Goal: Transaction & Acquisition: Purchase product/service

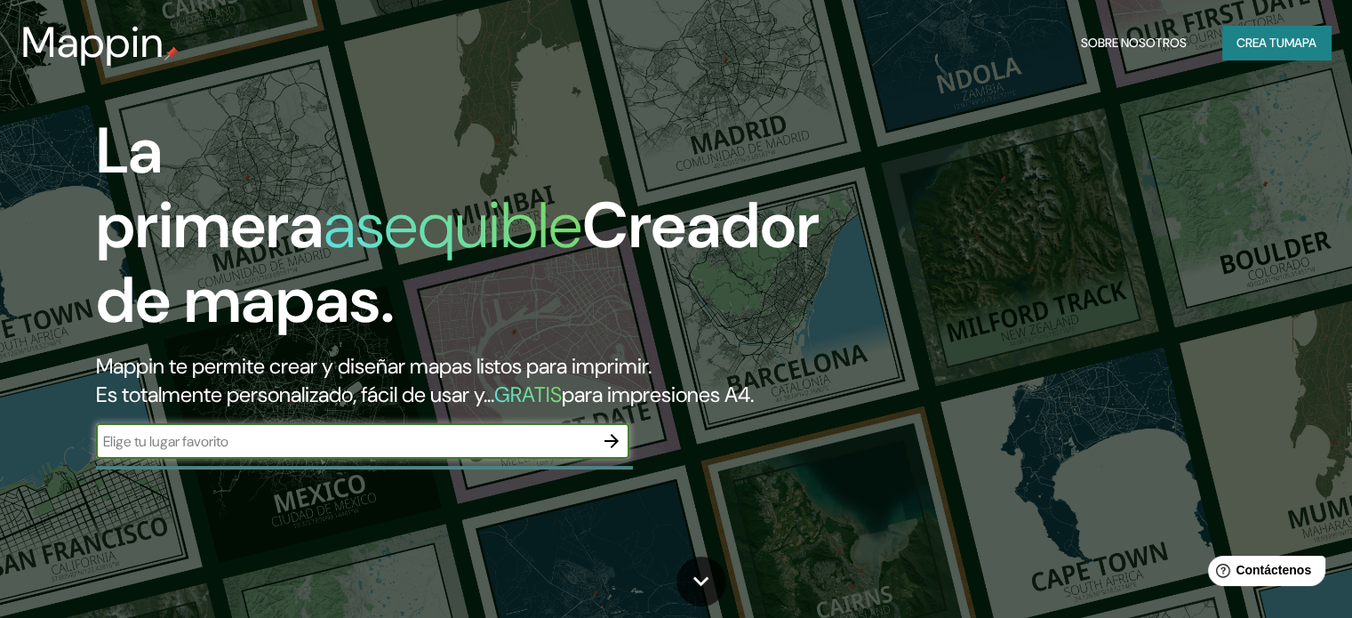
drag, startPoint x: 454, startPoint y: 469, endPoint x: 477, endPoint y: 471, distance: 22.3
click at [454, 452] on input "text" at bounding box center [345, 441] width 498 height 20
click at [614, 452] on icon "button" at bounding box center [611, 440] width 21 height 21
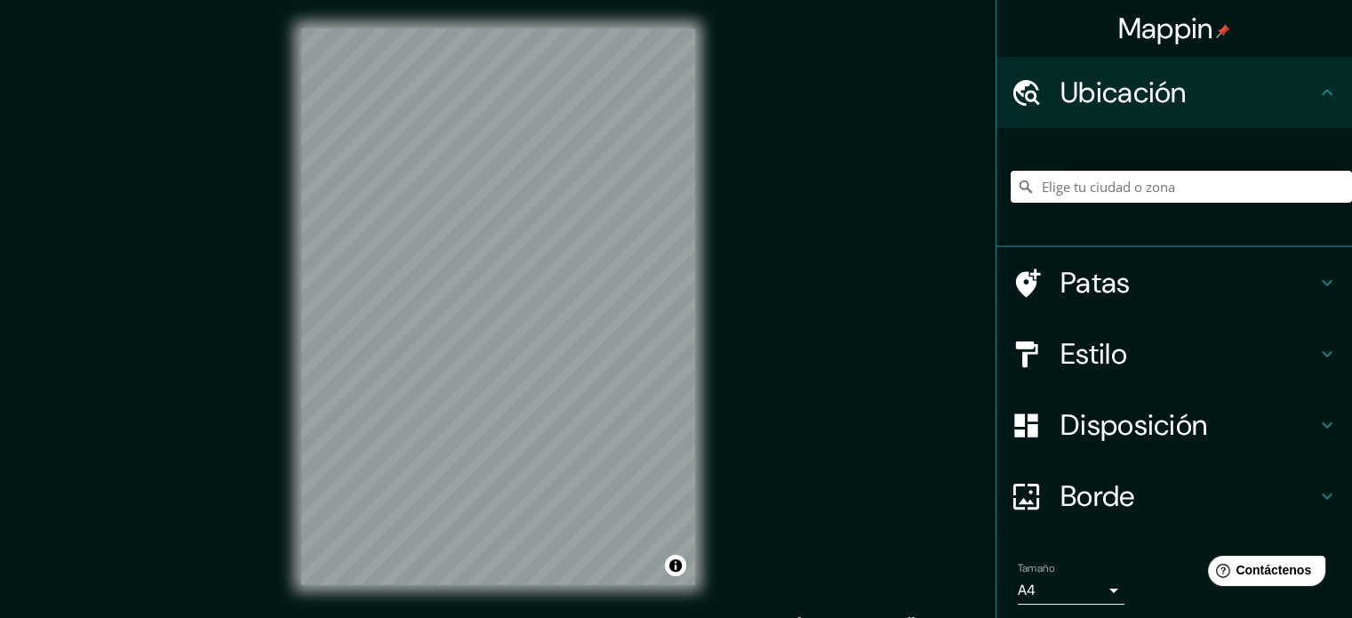
click at [1092, 191] on input "Elige tu ciudad o zona" at bounding box center [1181, 187] width 341 height 32
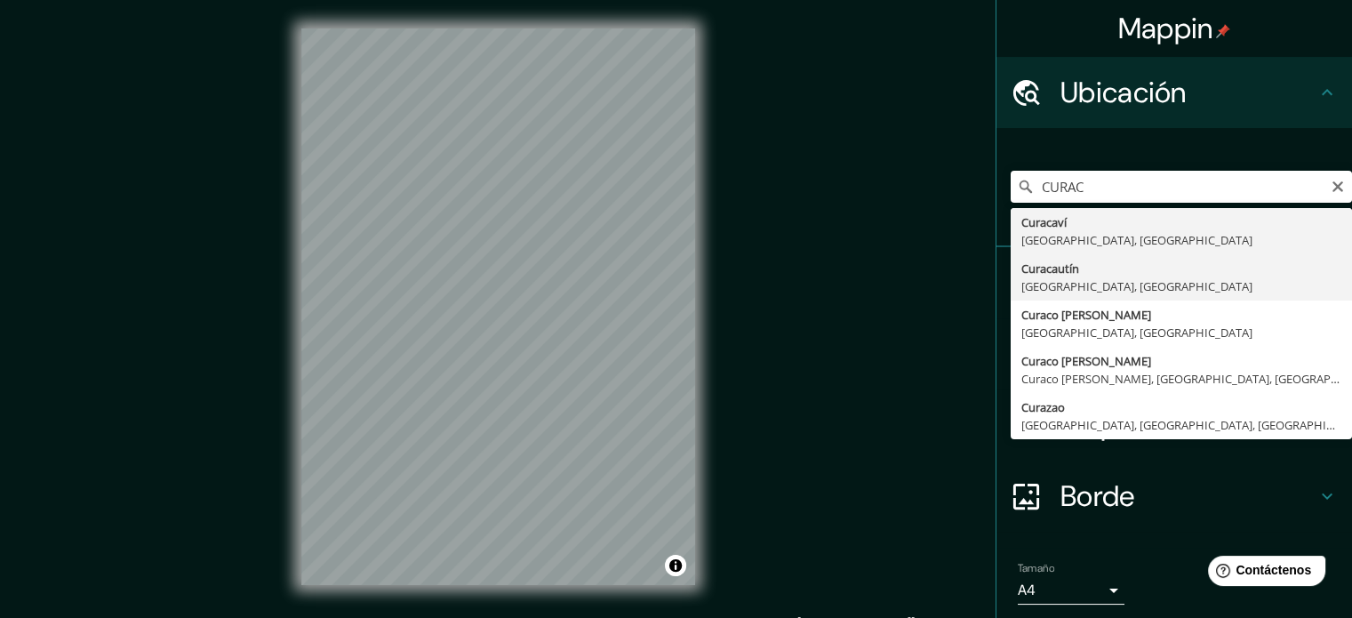
type input "Curacautín, Región de La Araucanía, Chile"
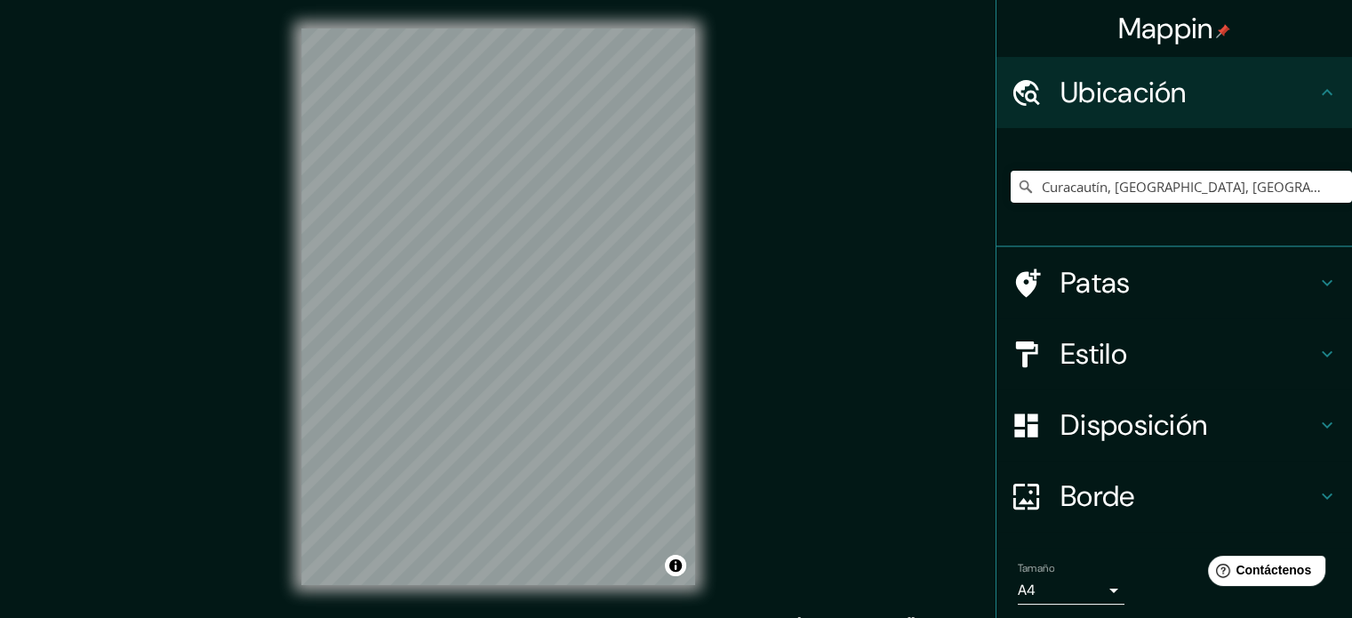
click at [1317, 351] on icon at bounding box center [1327, 353] width 21 height 21
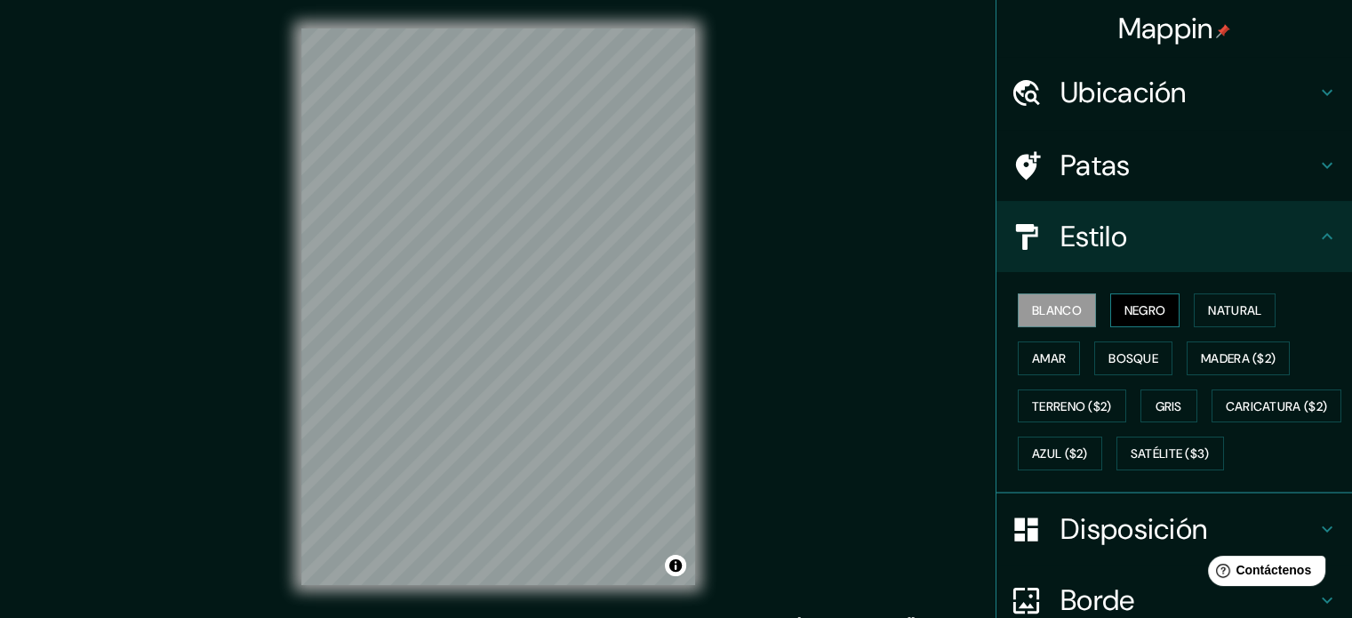
click at [1137, 304] on font "Negro" at bounding box center [1146, 310] width 42 height 16
click at [1208, 307] on font "Natural" at bounding box center [1234, 310] width 53 height 16
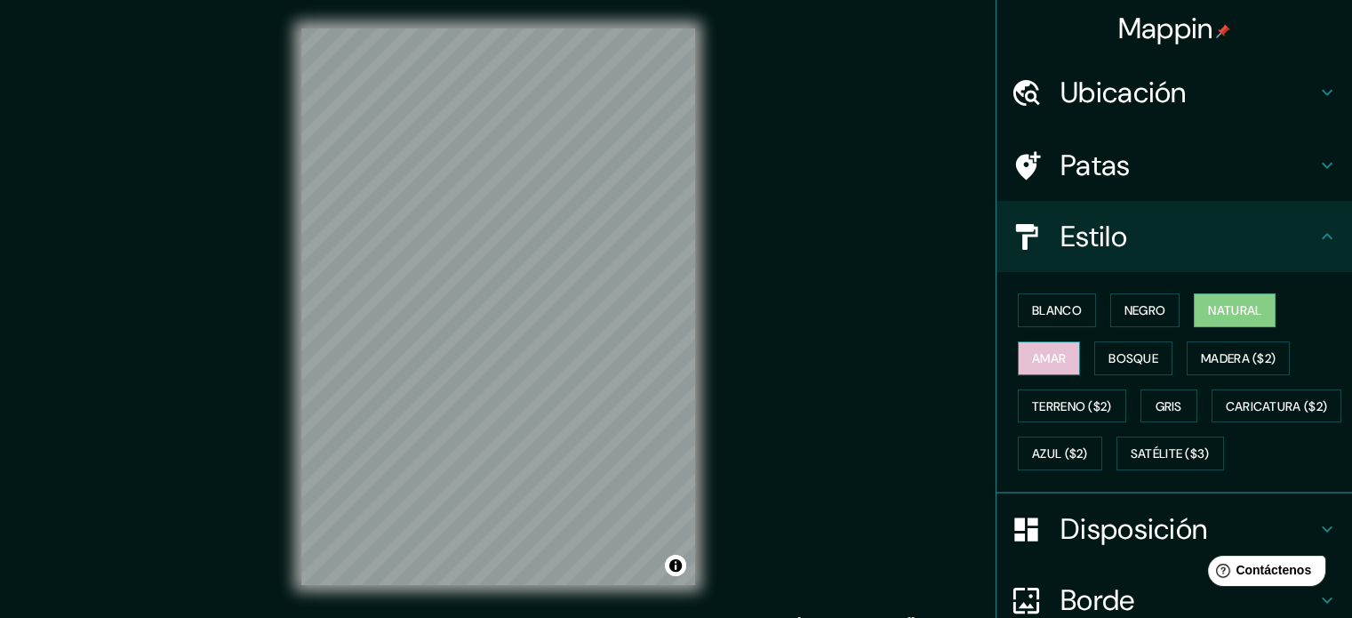
click at [1035, 351] on font "Amar" at bounding box center [1049, 358] width 34 height 16
click at [1132, 359] on font "Bosque" at bounding box center [1134, 358] width 50 height 16
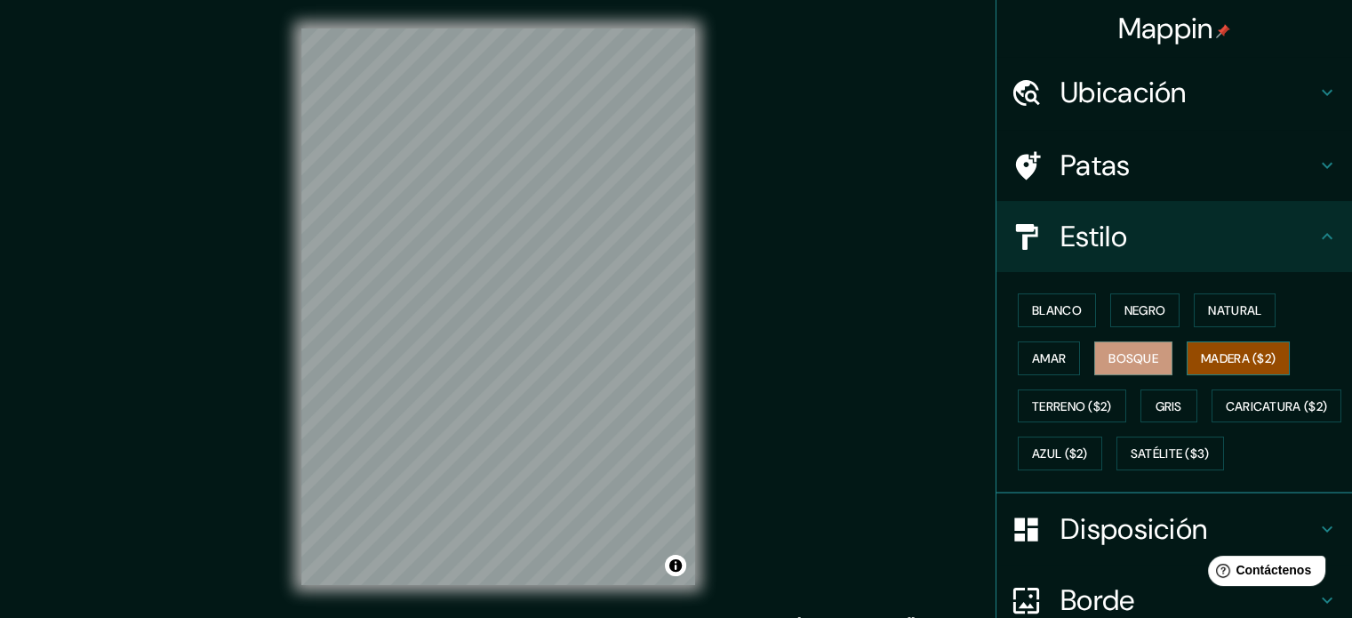
click at [1220, 363] on font "Madera ($2)" at bounding box center [1238, 358] width 75 height 16
click at [1159, 406] on font "Gris" at bounding box center [1169, 406] width 27 height 16
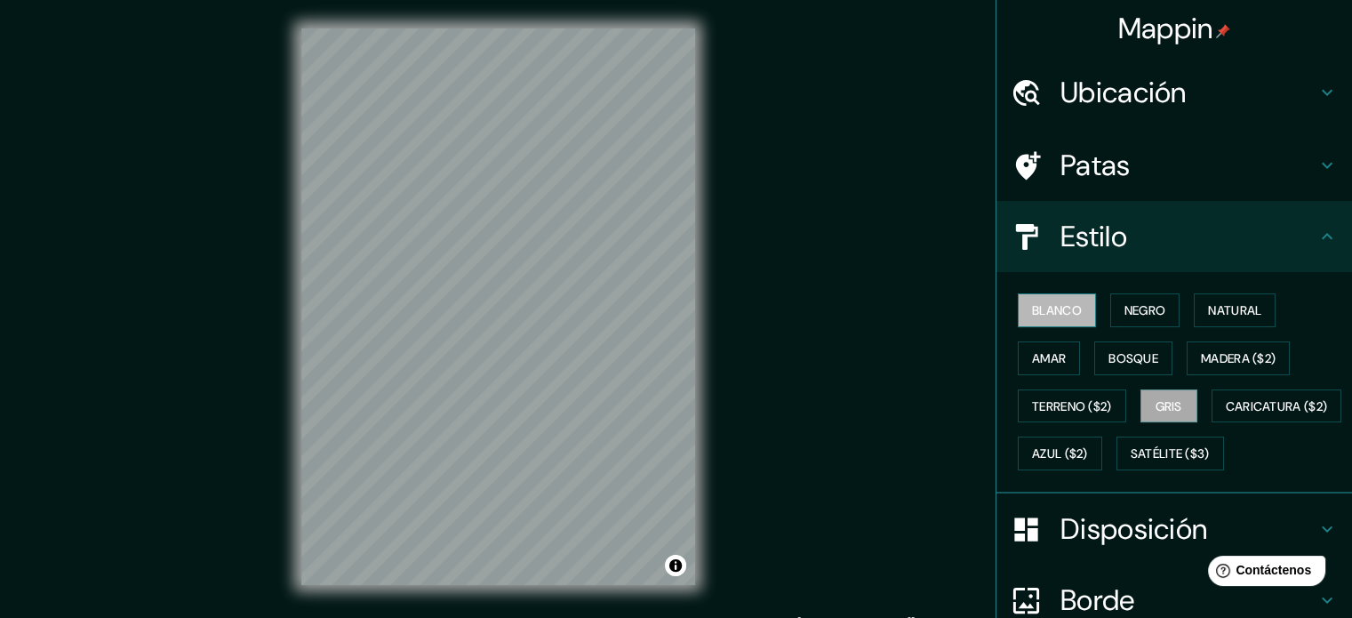
click at [1036, 311] on font "Blanco" at bounding box center [1057, 310] width 50 height 16
click at [1126, 313] on font "Negro" at bounding box center [1146, 310] width 42 height 16
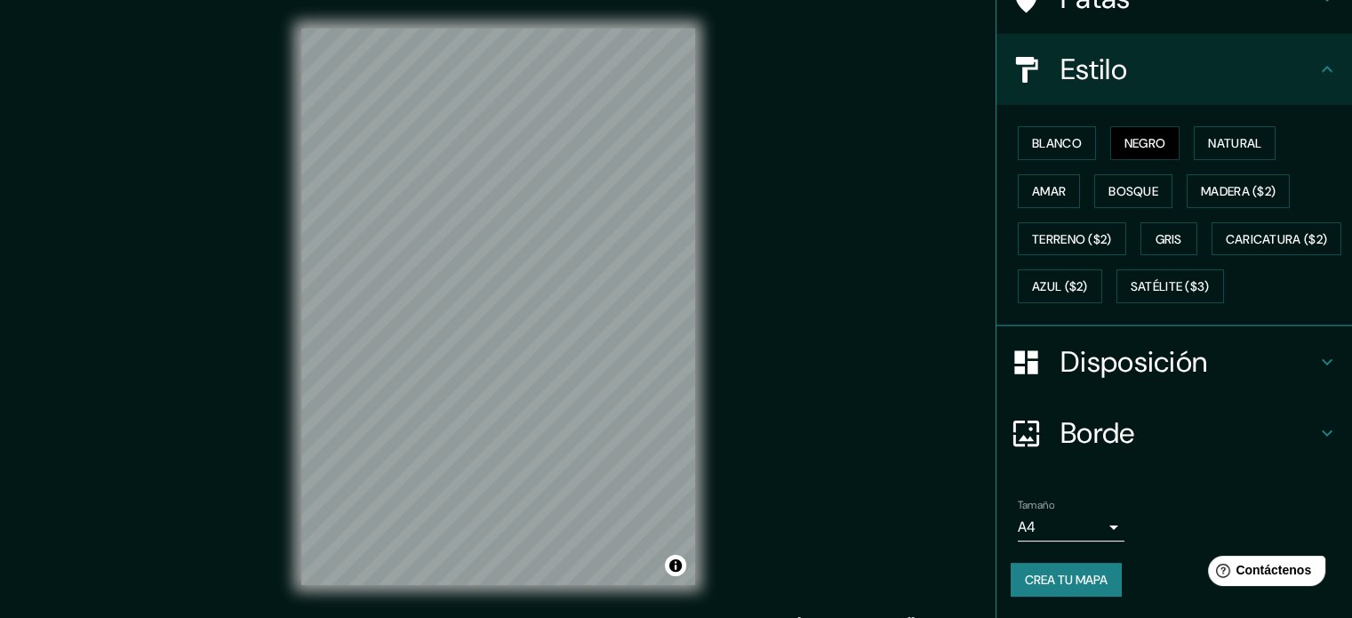
scroll to position [210, 0]
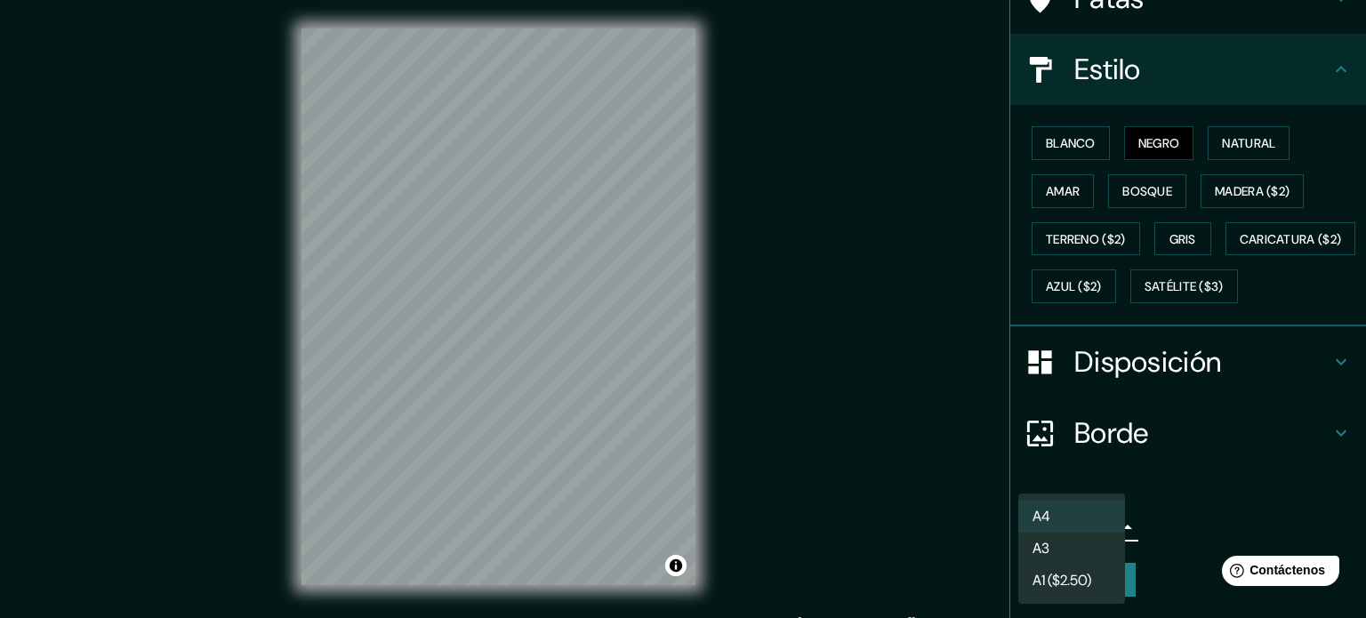
click at [1100, 525] on body "Mappin Ubicación Curacautín, Región de La Araucanía, Chile Patas Estilo Blanco …" at bounding box center [683, 309] width 1366 height 618
click at [1095, 547] on li "A3" at bounding box center [1071, 549] width 107 height 33
type input "a4"
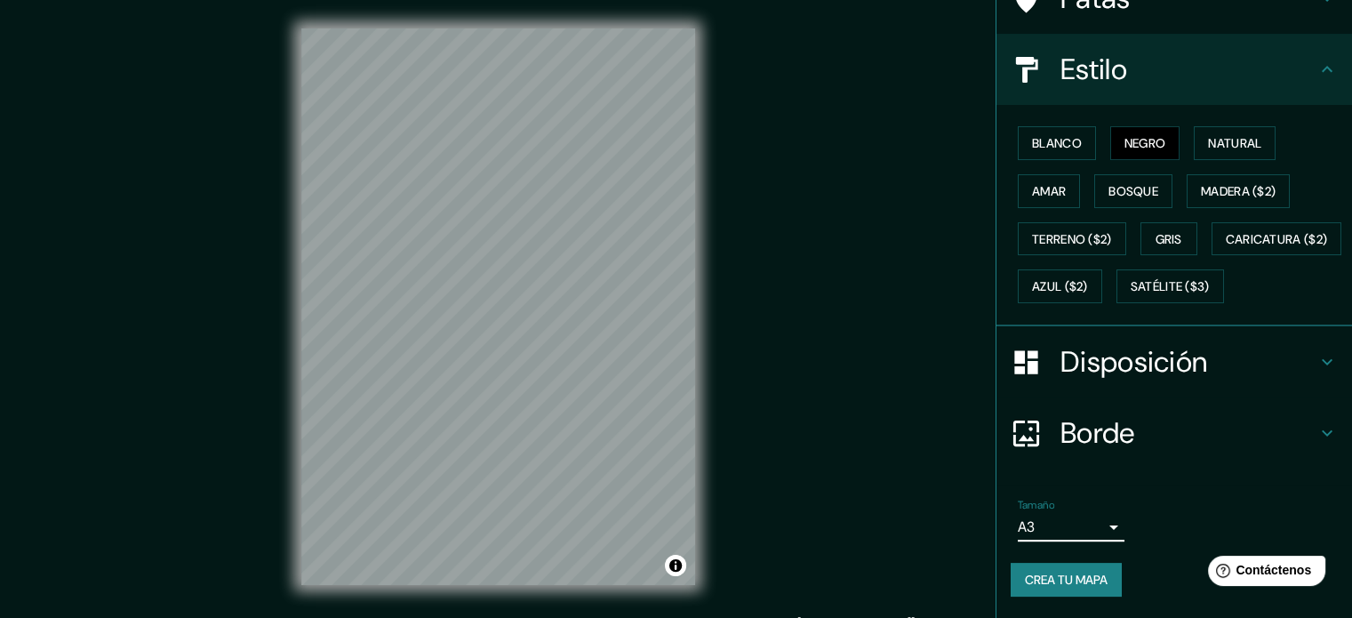
click at [1068, 577] on font "Crea tu mapa" at bounding box center [1066, 580] width 83 height 16
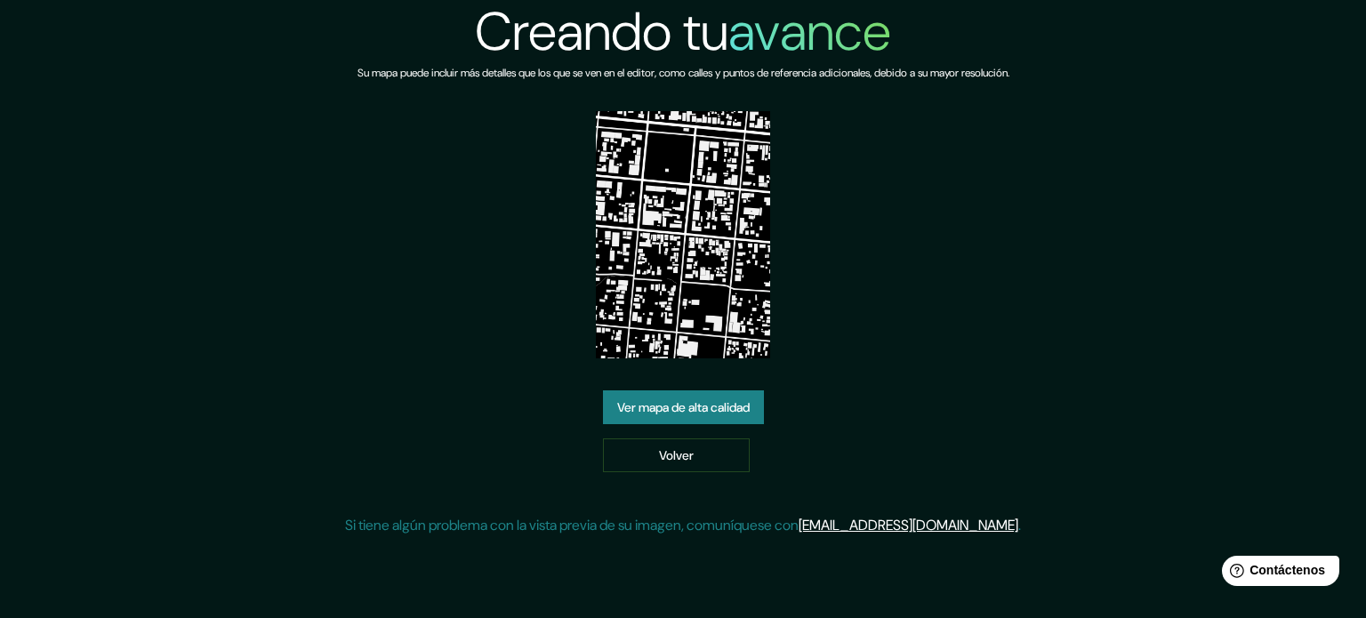
click at [718, 407] on font "Ver mapa de alta calidad" at bounding box center [683, 407] width 132 height 16
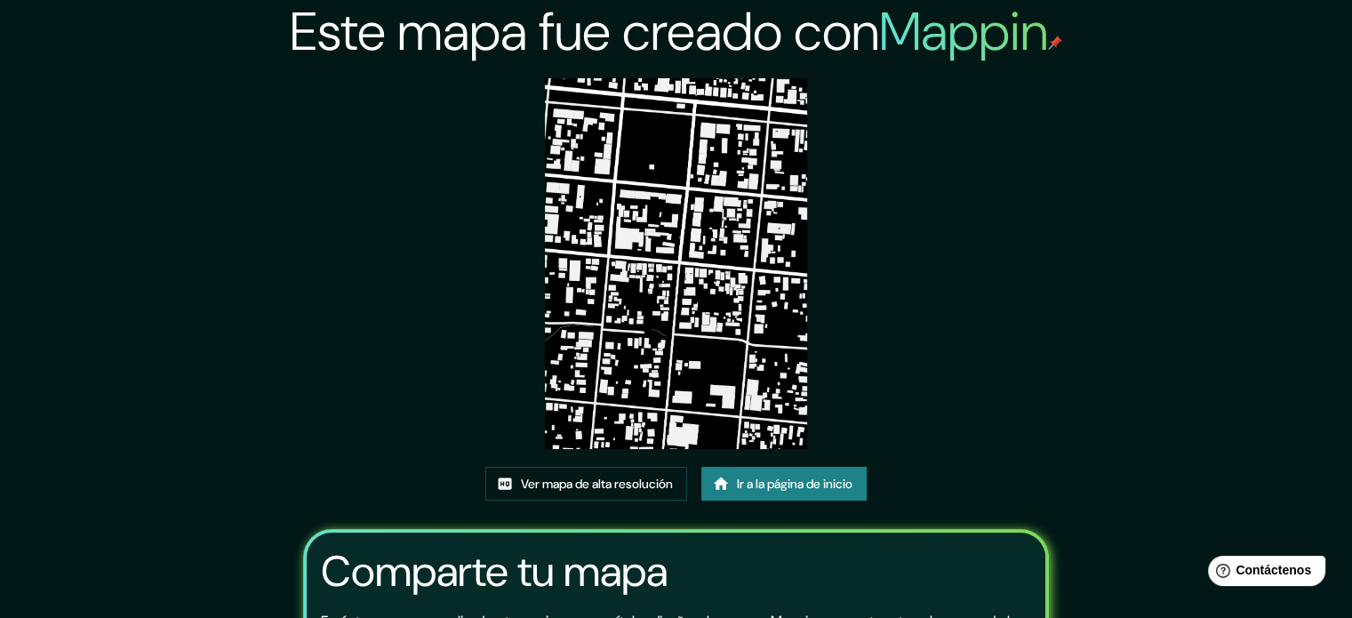
drag, startPoint x: 668, startPoint y: 362, endPoint x: 534, endPoint y: 400, distance: 138.7
click at [509, 381] on div "Este mapa fue creado con Mappin Ver mapa de alta resolución Ir a la página de i…" at bounding box center [677, 409] width 790 height 818
click at [644, 485] on font "Ver mapa de alta resolución" at bounding box center [597, 484] width 152 height 16
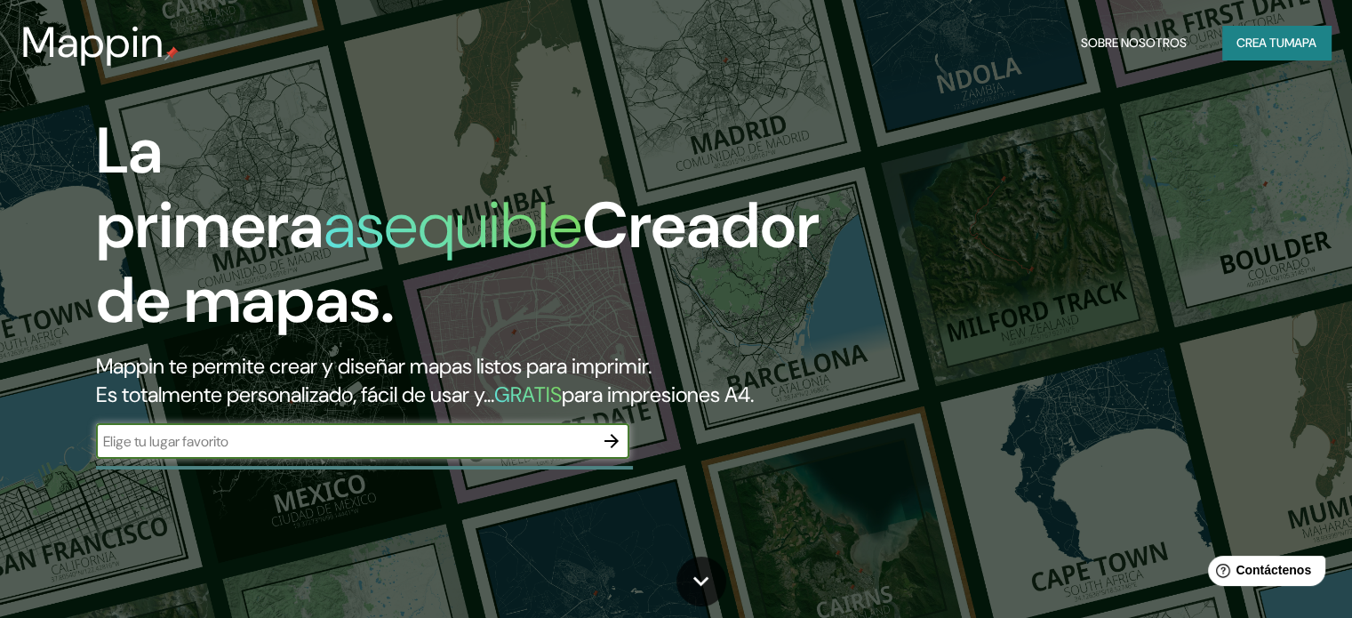
click at [285, 452] on input "text" at bounding box center [345, 441] width 498 height 20
click at [608, 452] on icon "button" at bounding box center [611, 440] width 21 height 21
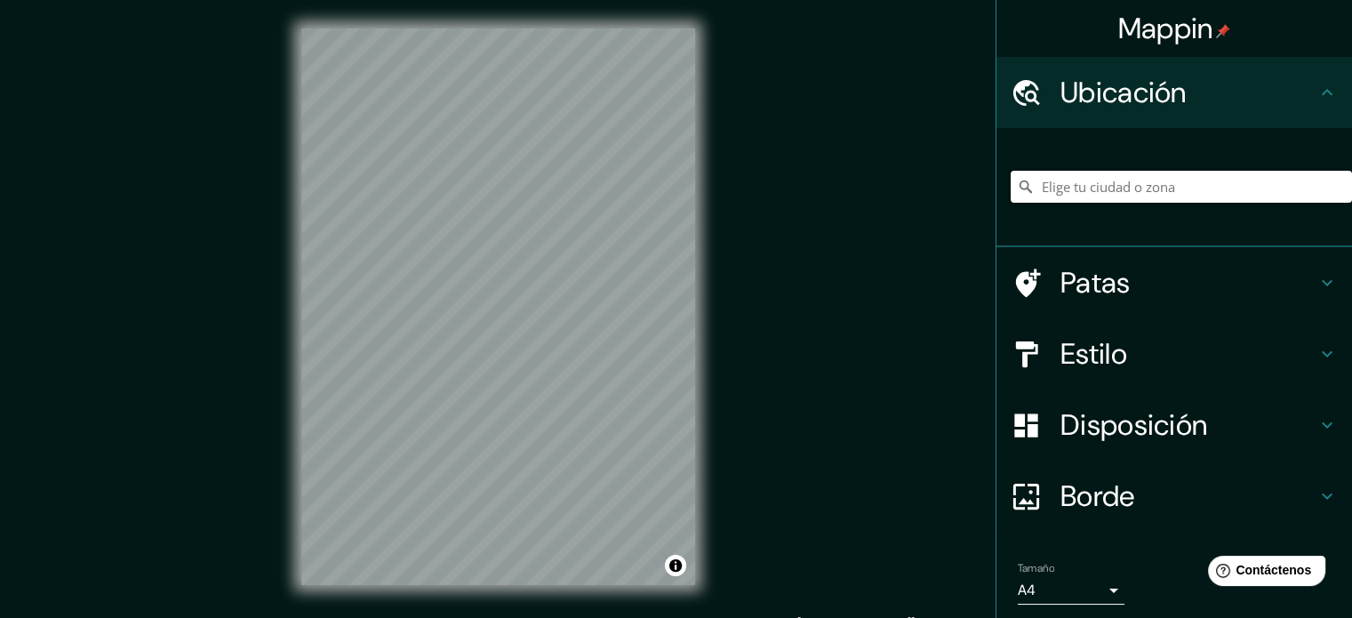
click at [1091, 180] on input "Elige tu ciudad o zona" at bounding box center [1181, 187] width 341 height 32
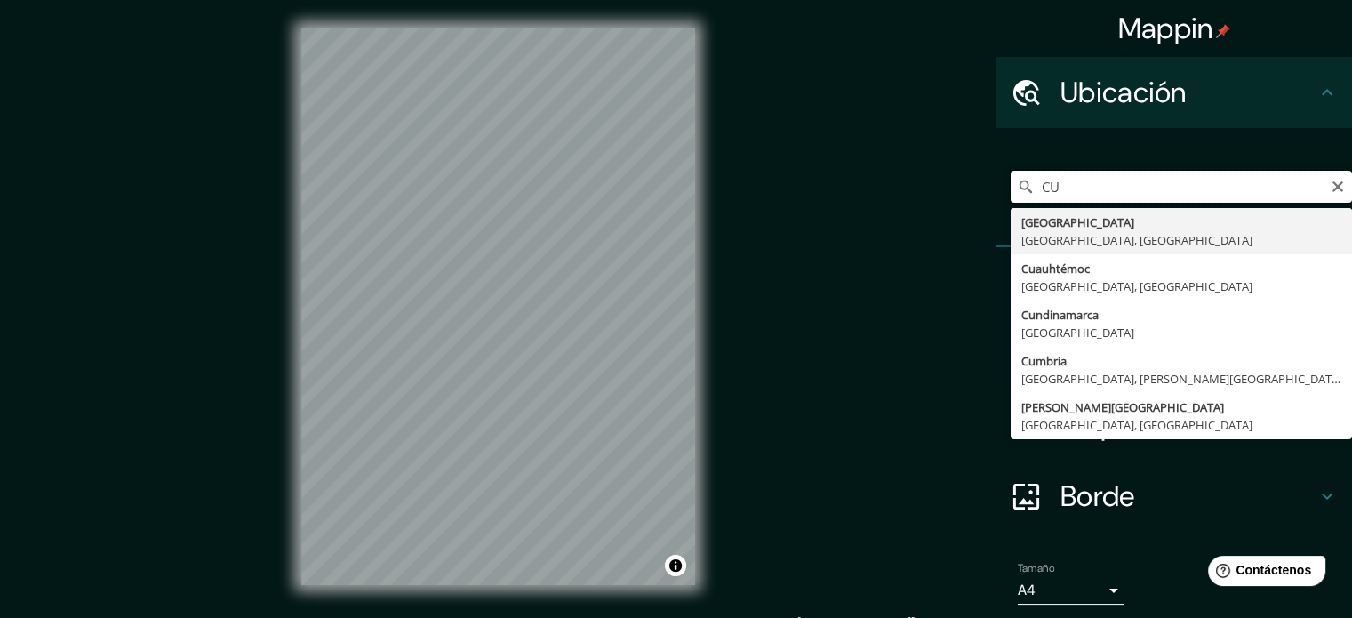
type input "C"
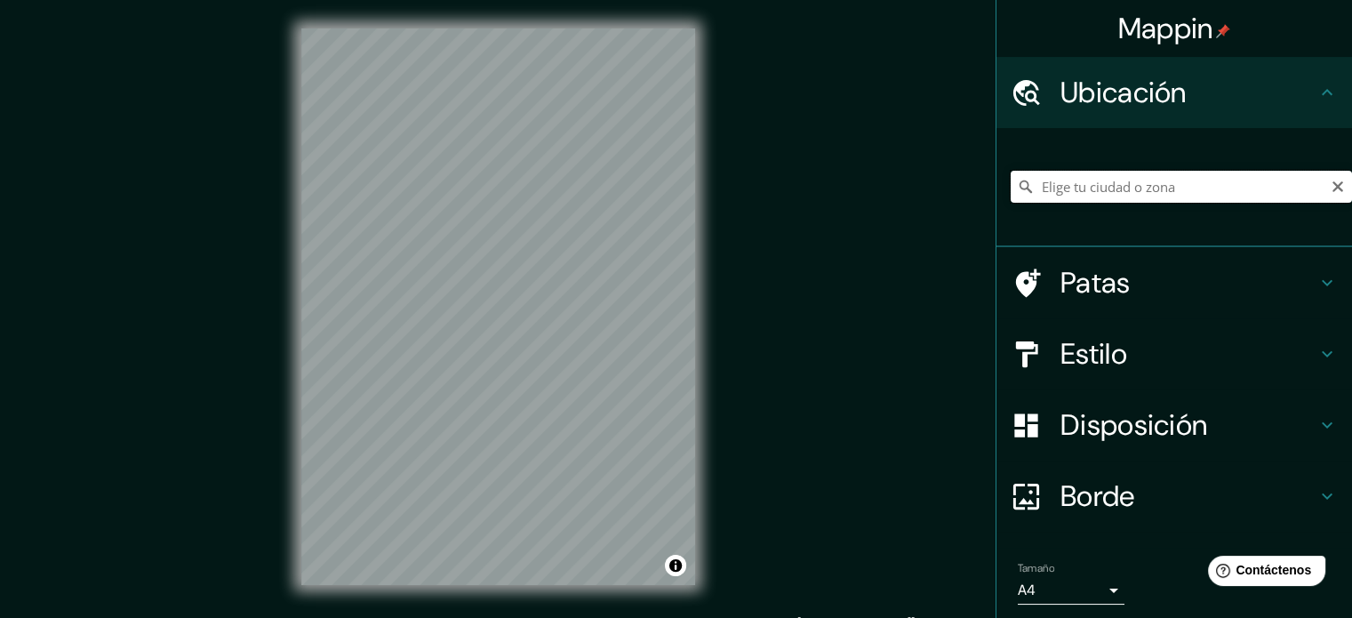
type input "R"
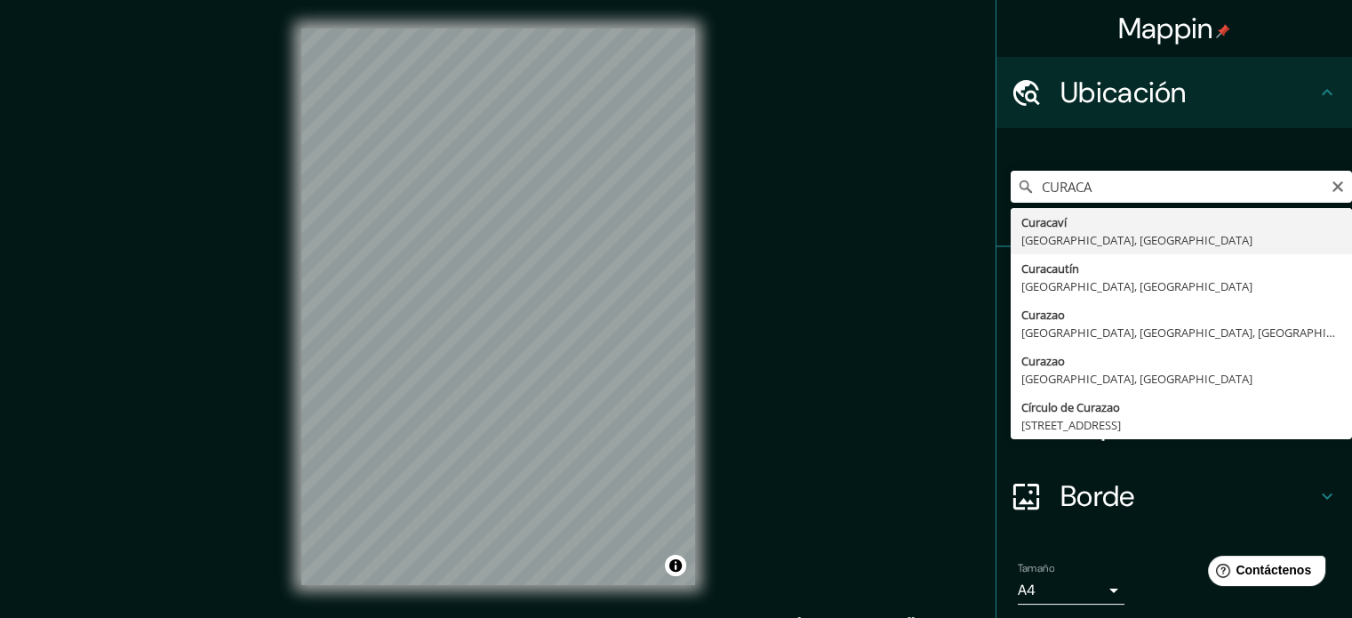
type input "Curacautín, [GEOGRAPHIC_DATA], [GEOGRAPHIC_DATA]"
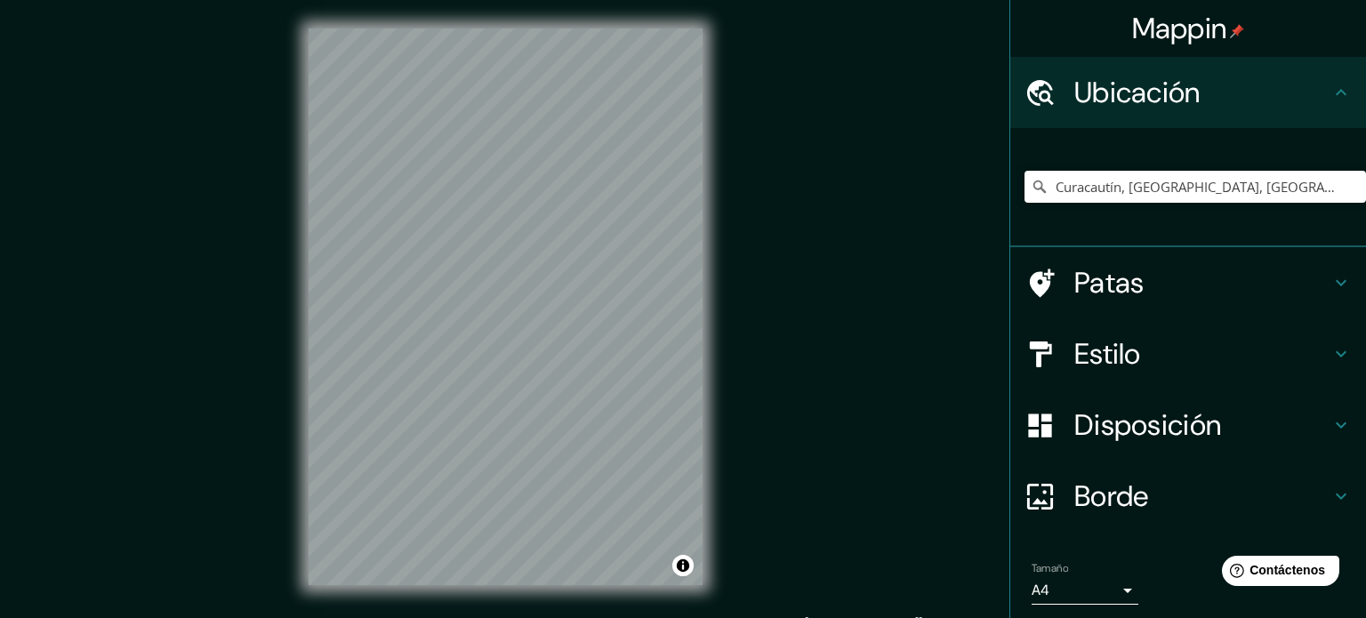
click at [1099, 590] on body "Mappin Ubicación Curacautín, Región de La Araucanía, Chile Patas Estilo Disposi…" at bounding box center [683, 309] width 1366 height 618
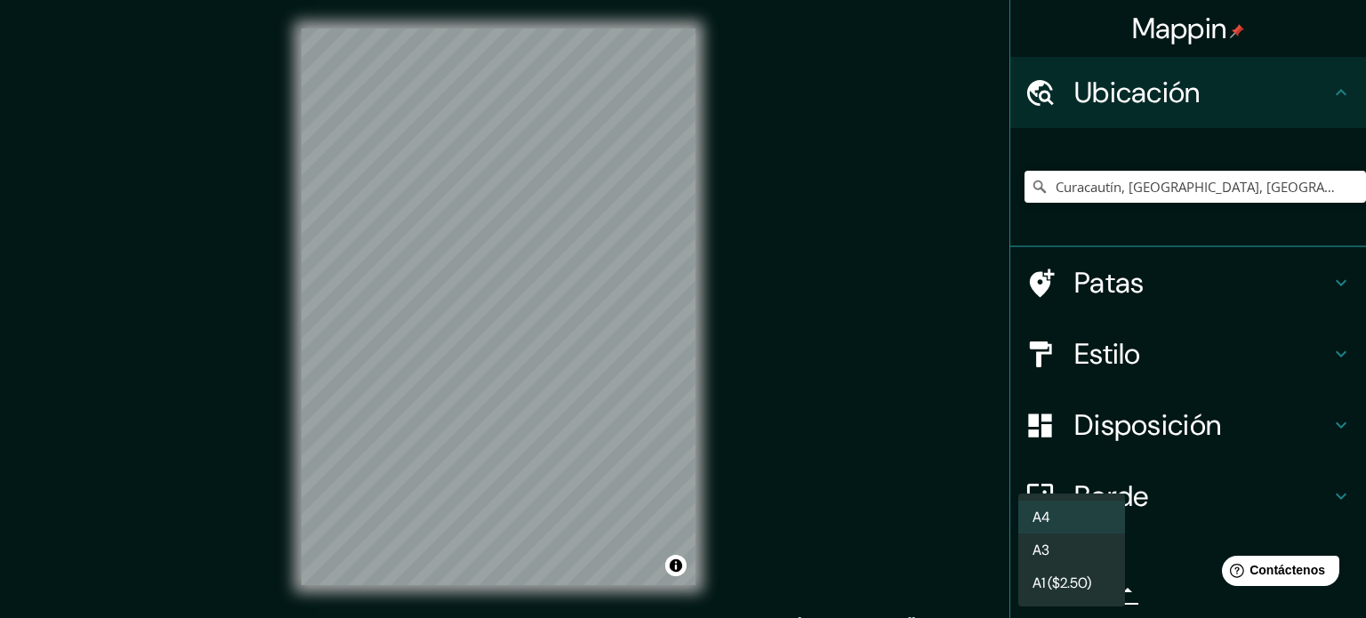
click at [1079, 547] on li "A3" at bounding box center [1071, 549] width 107 height 33
type input "a4"
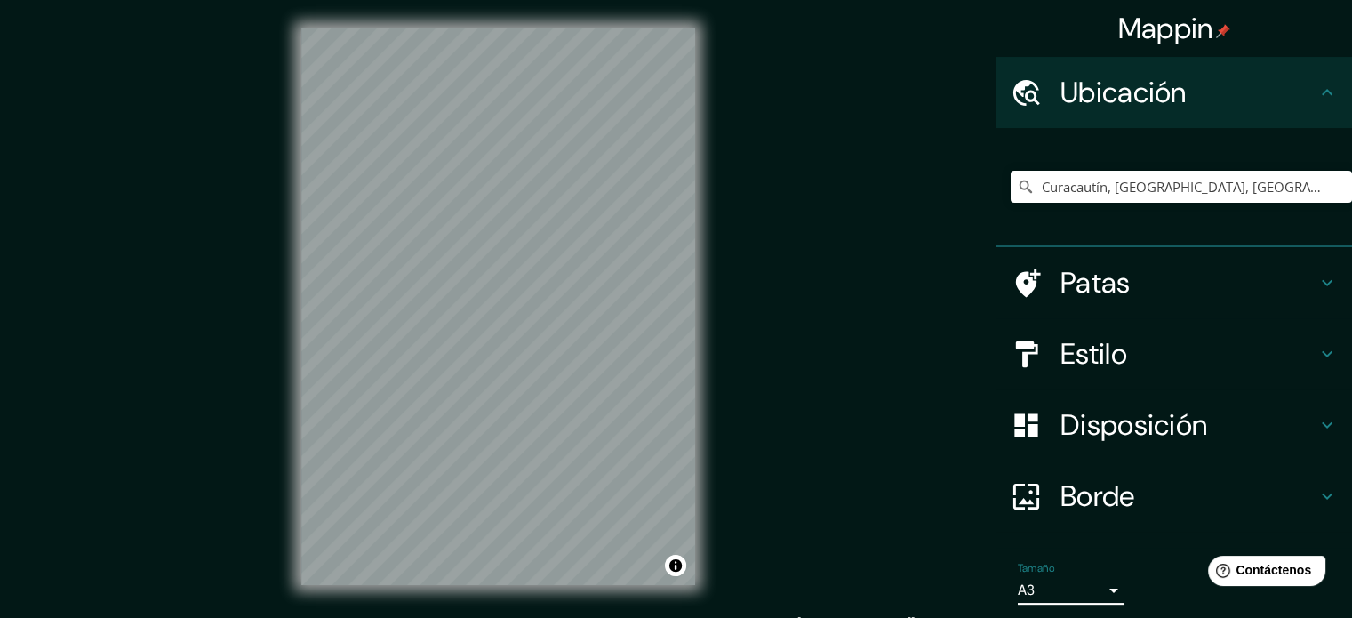
click at [1100, 502] on font "Borde" at bounding box center [1098, 495] width 75 height 37
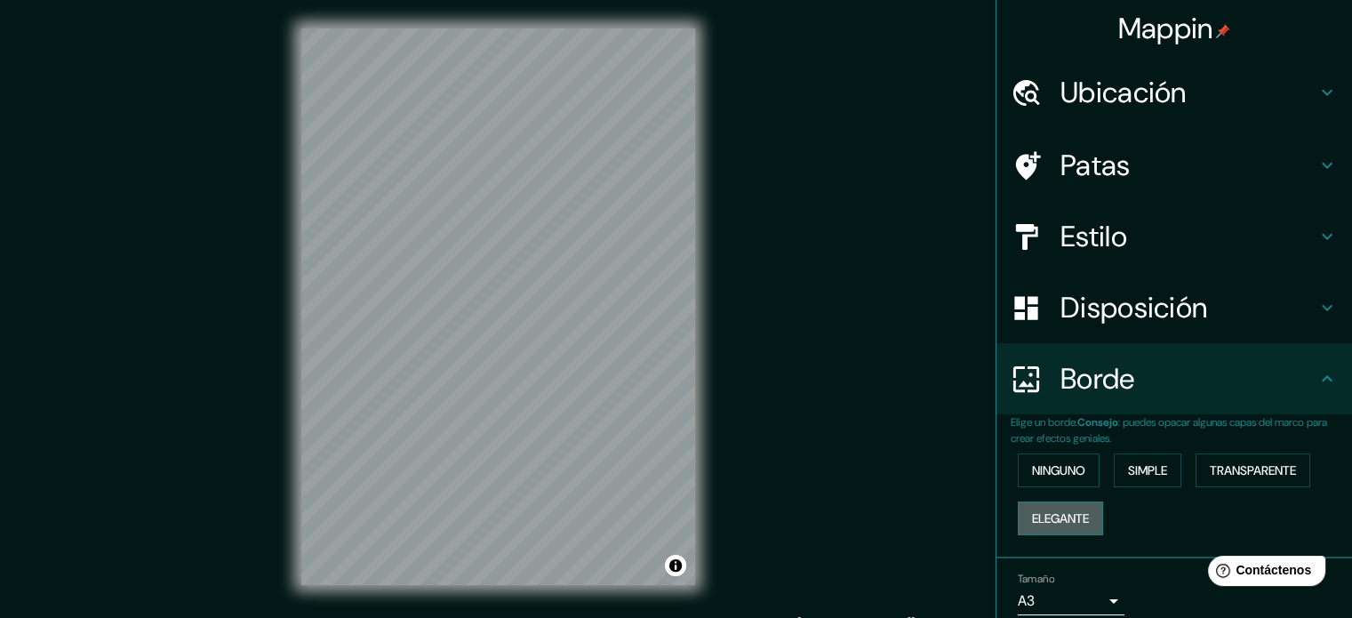
click at [1054, 516] on font "Elegante" at bounding box center [1060, 518] width 57 height 16
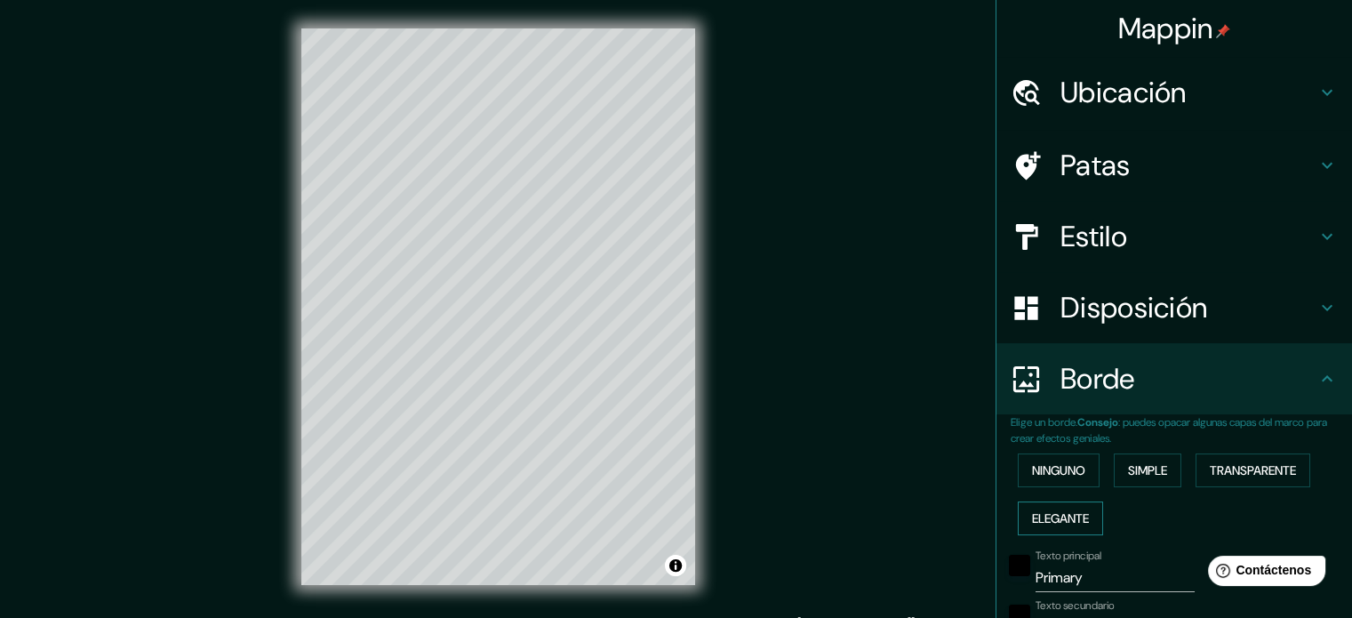
click at [1066, 516] on font "Elegante" at bounding box center [1060, 518] width 57 height 16
type input "177"
type input "35"
type input "18"
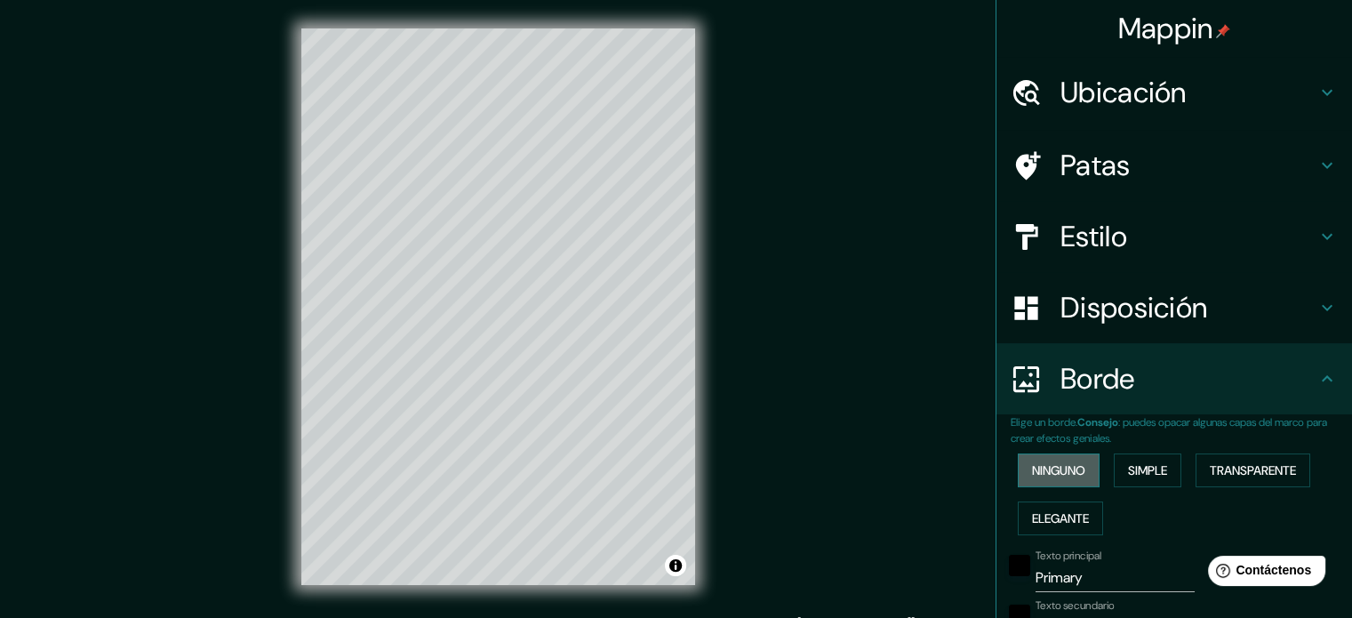
click at [1060, 472] on font "Ninguno" at bounding box center [1058, 470] width 53 height 16
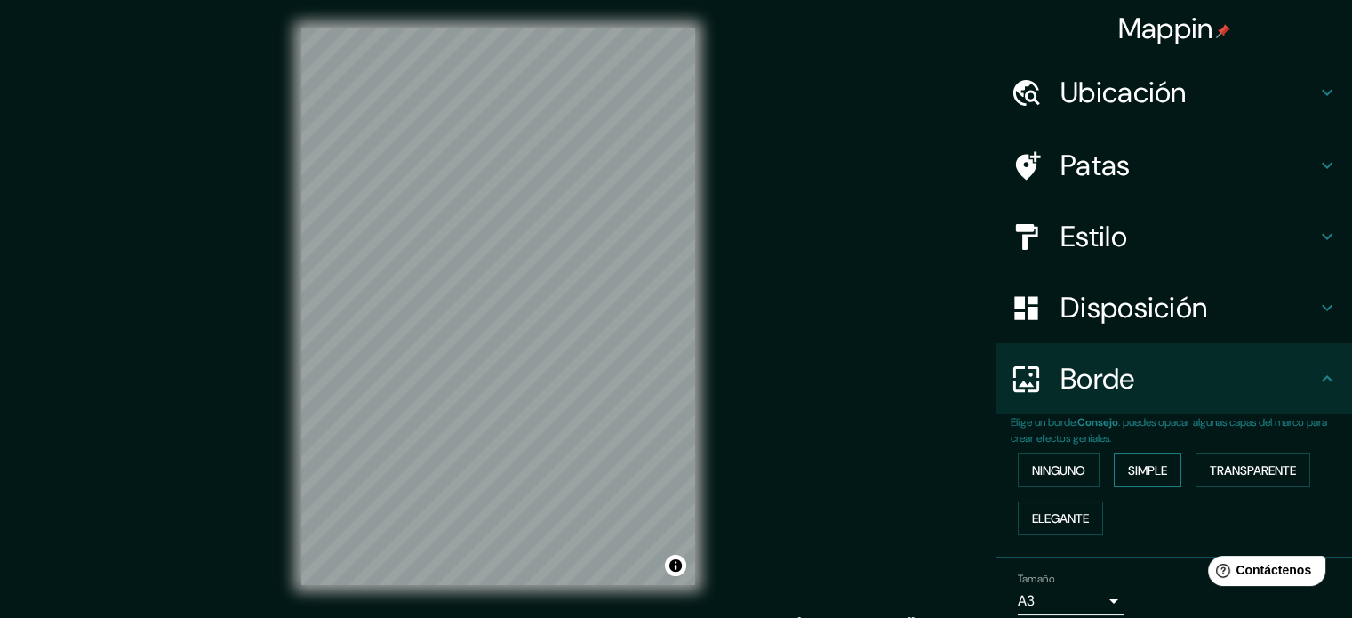
click at [1136, 474] on font "Simple" at bounding box center [1147, 470] width 39 height 16
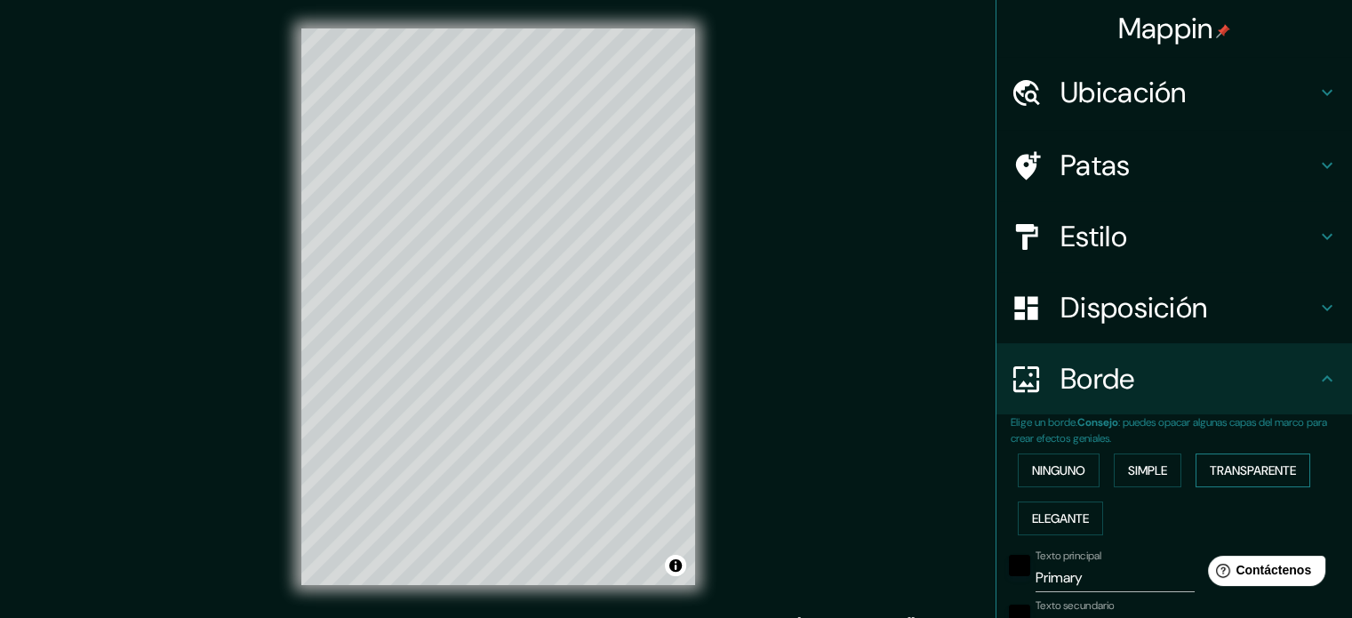
click at [1234, 469] on font "Transparente" at bounding box center [1253, 470] width 86 height 16
click at [1073, 473] on font "Ninguno" at bounding box center [1058, 470] width 53 height 16
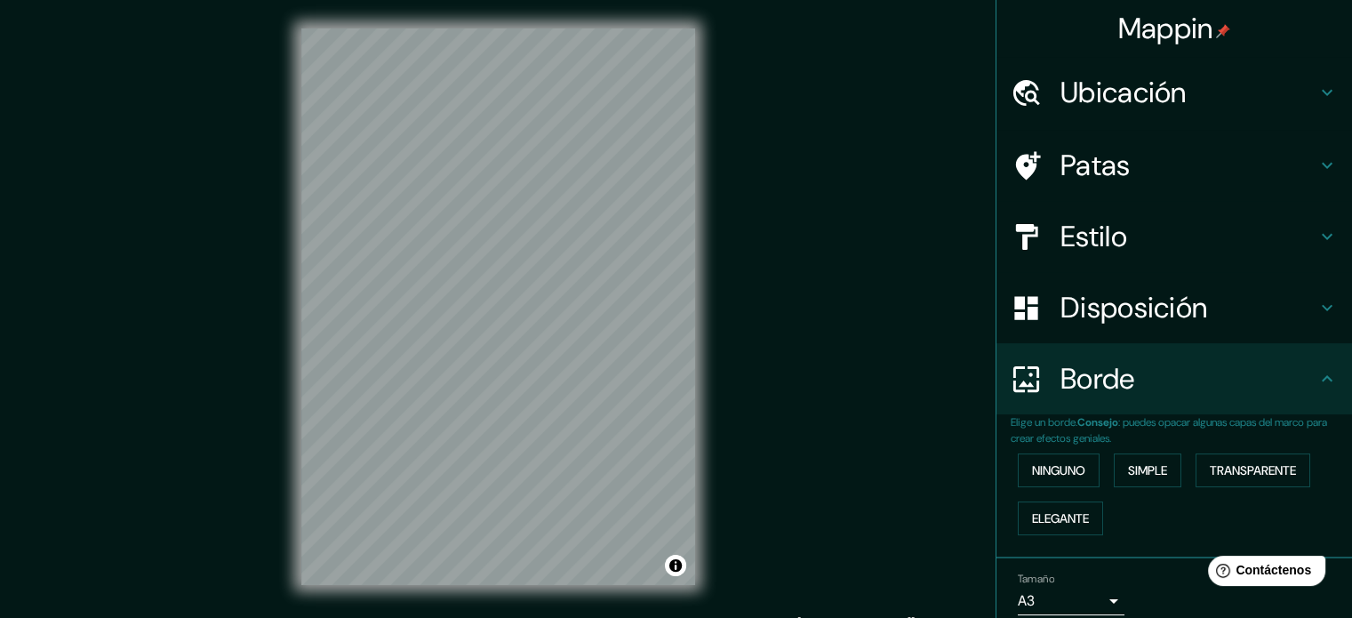
click at [1317, 303] on icon at bounding box center [1327, 307] width 21 height 21
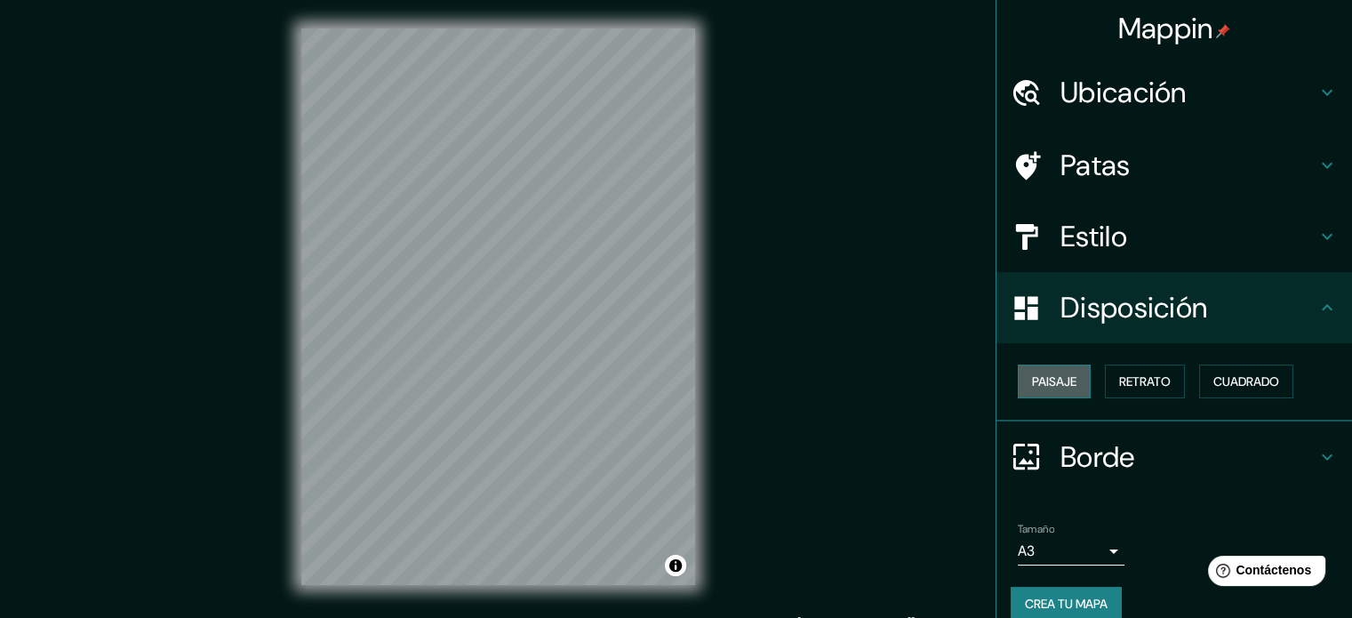
click at [1064, 386] on font "Paisaje" at bounding box center [1054, 381] width 44 height 16
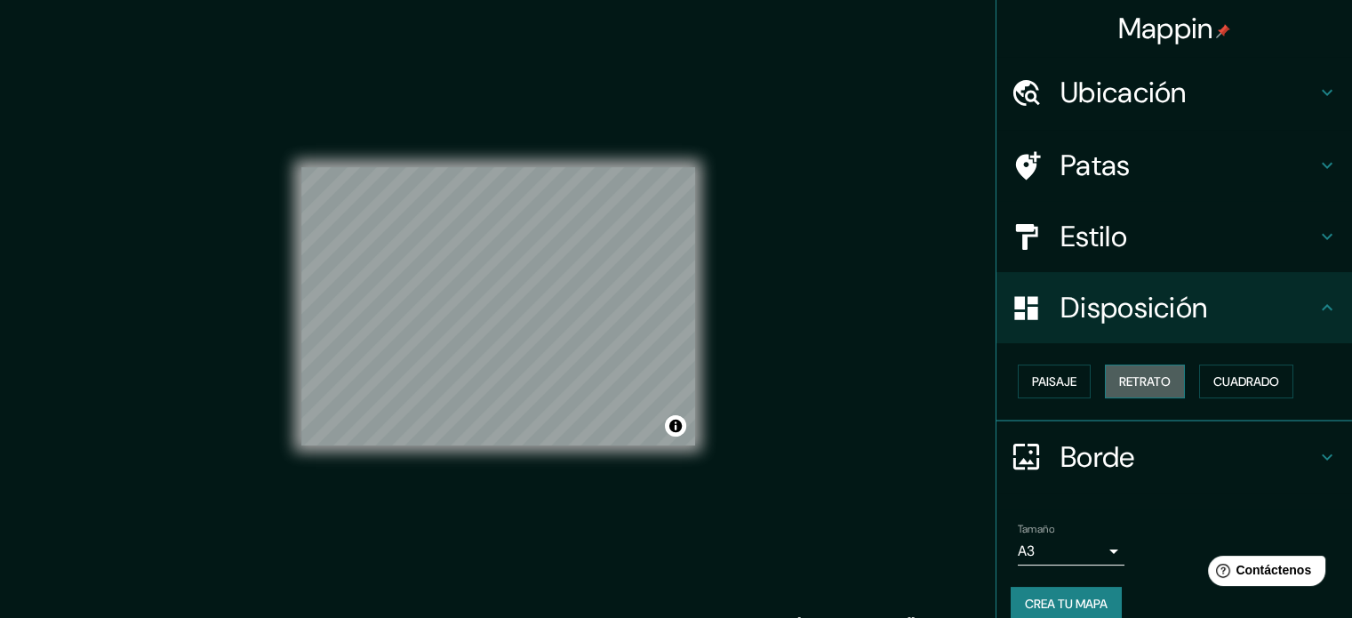
click at [1145, 386] on font "Retrato" at bounding box center [1145, 381] width 52 height 16
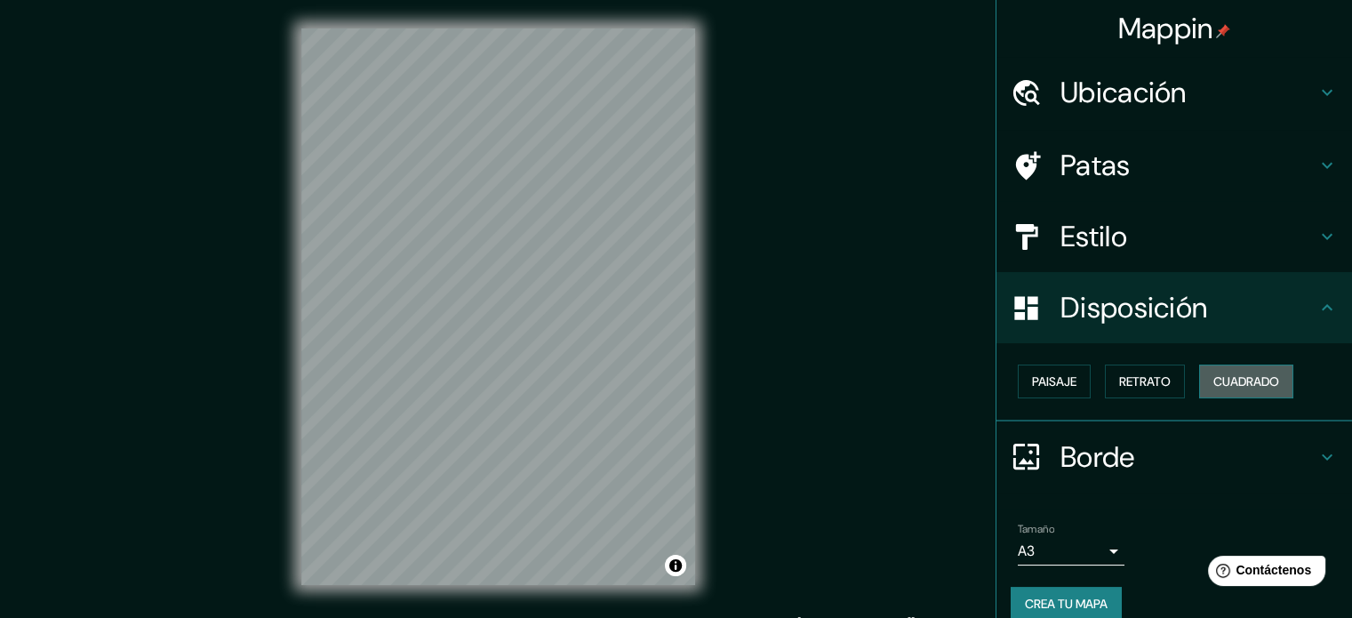
click at [1247, 387] on font "Cuadrado" at bounding box center [1247, 381] width 66 height 16
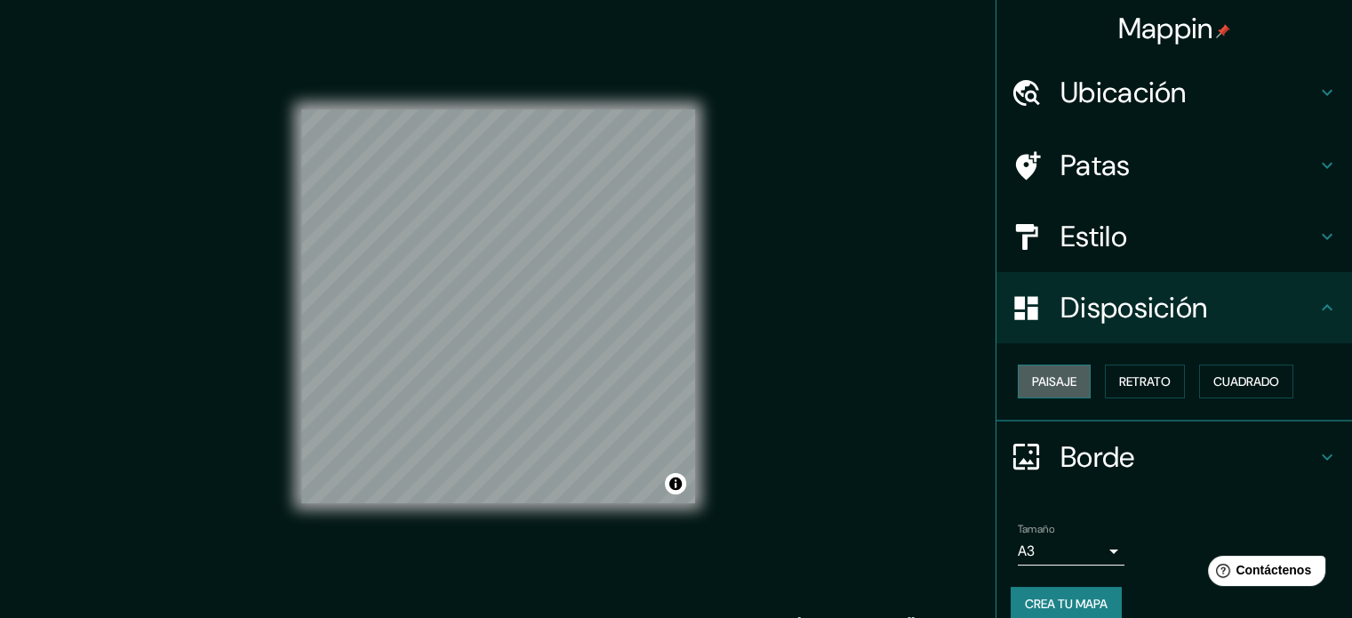
click at [1048, 387] on font "Paisaje" at bounding box center [1054, 381] width 44 height 16
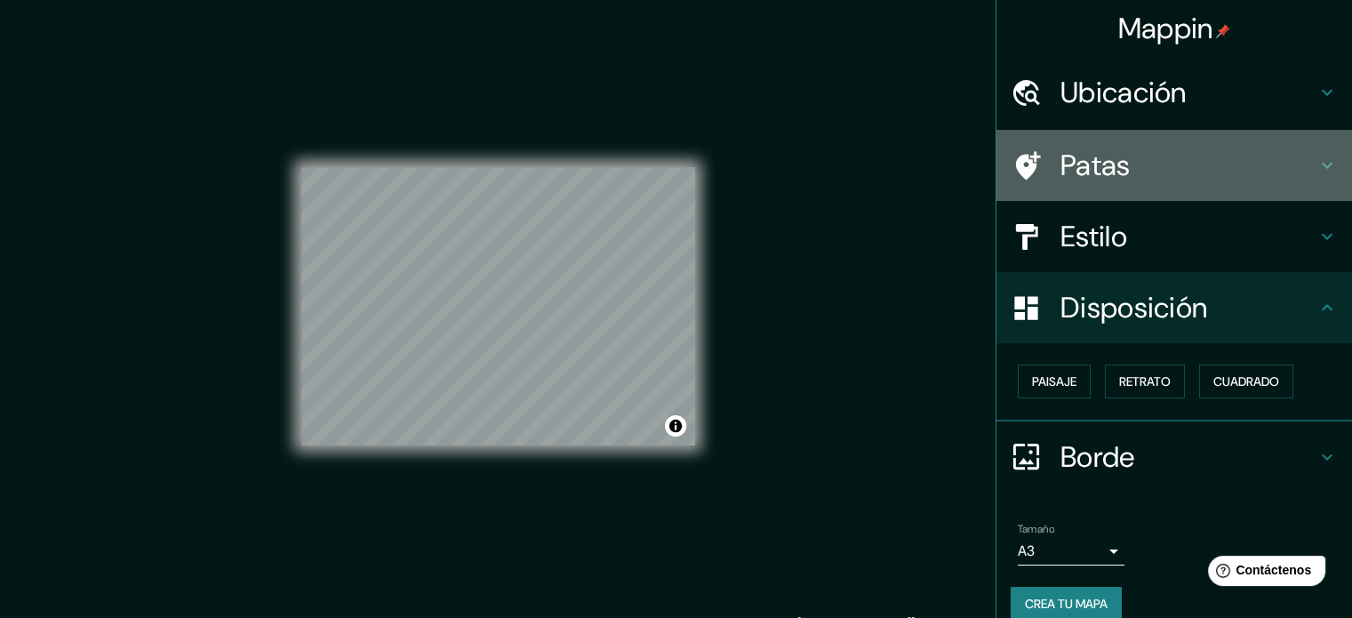
click at [1145, 165] on h4 "Patas" at bounding box center [1189, 166] width 256 height 36
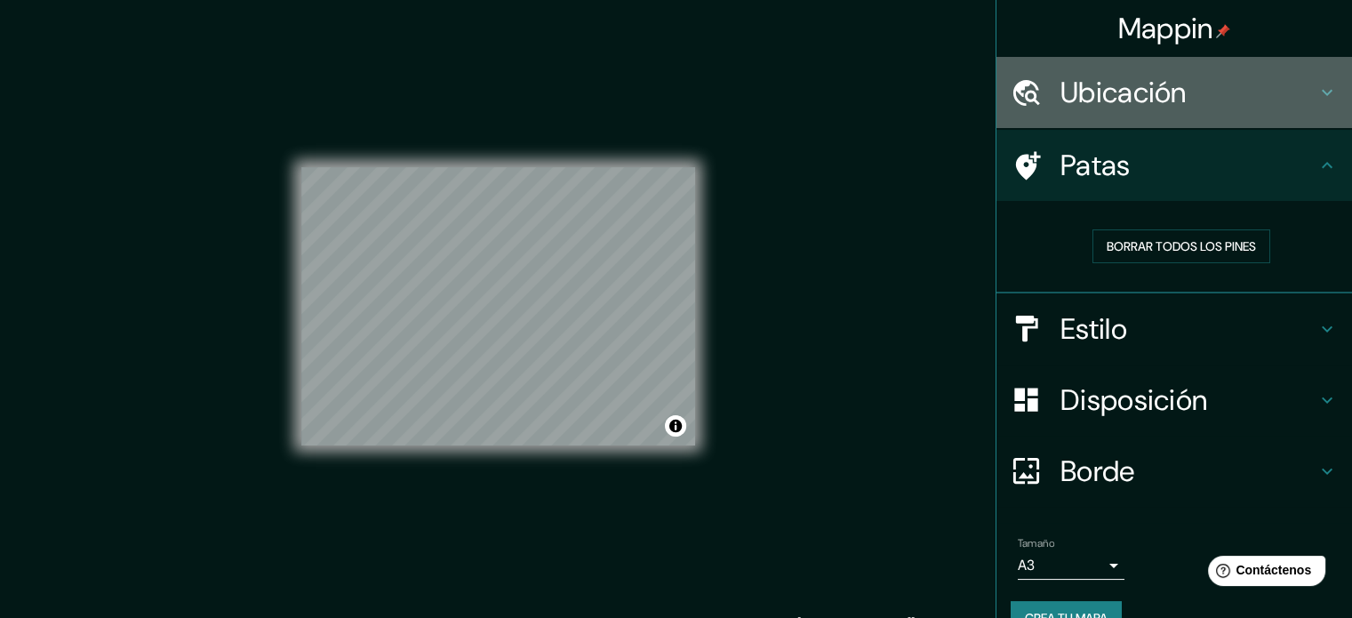
click at [1317, 102] on icon at bounding box center [1327, 92] width 21 height 21
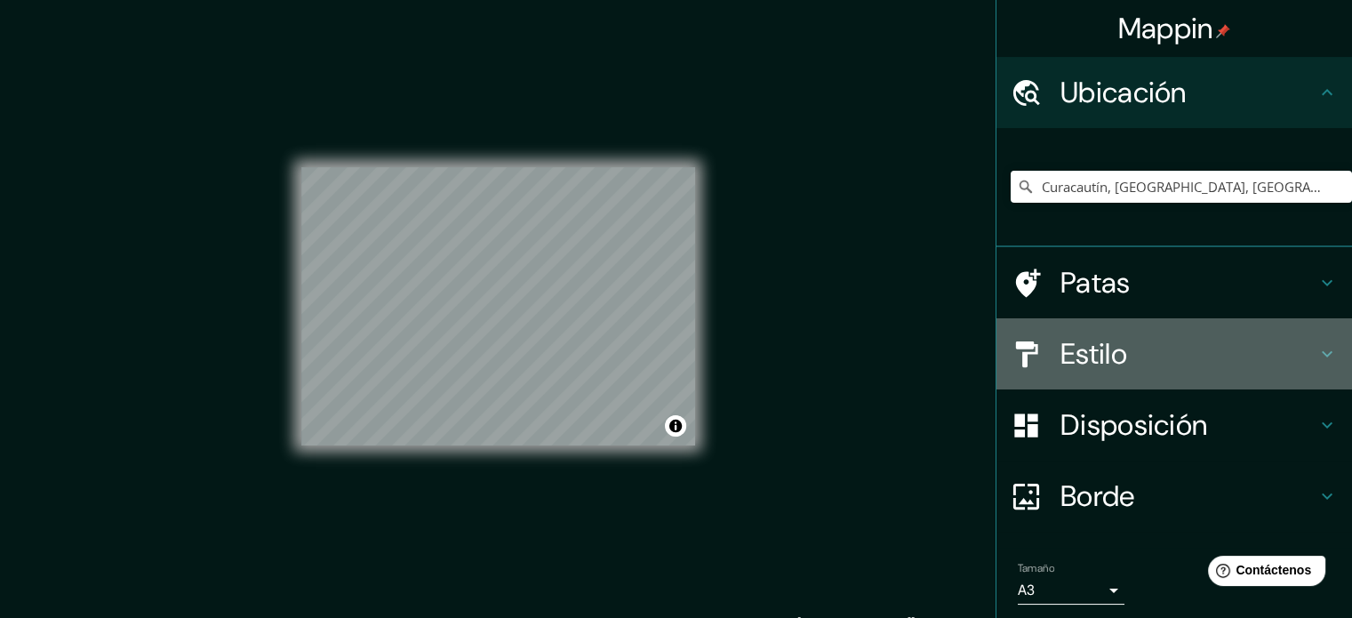
click at [1130, 348] on h4 "Estilo" at bounding box center [1189, 354] width 256 height 36
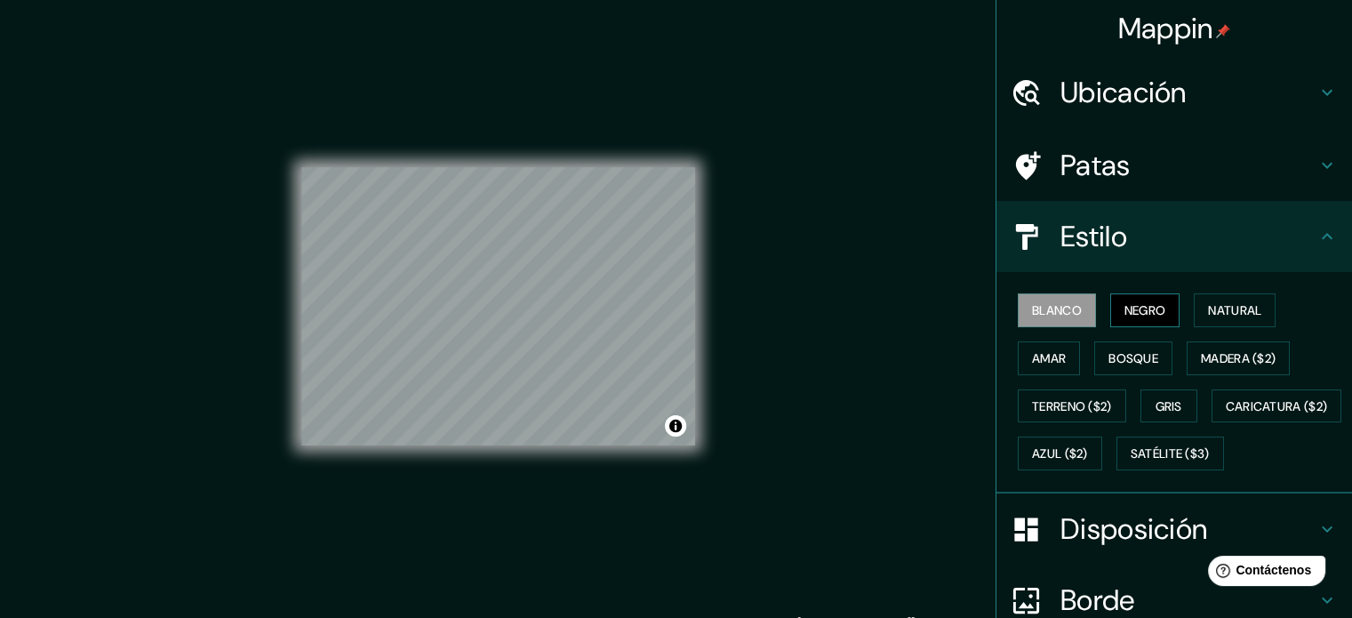
click at [1135, 302] on font "Negro" at bounding box center [1146, 310] width 42 height 16
click at [1210, 309] on font "Natural" at bounding box center [1234, 310] width 53 height 16
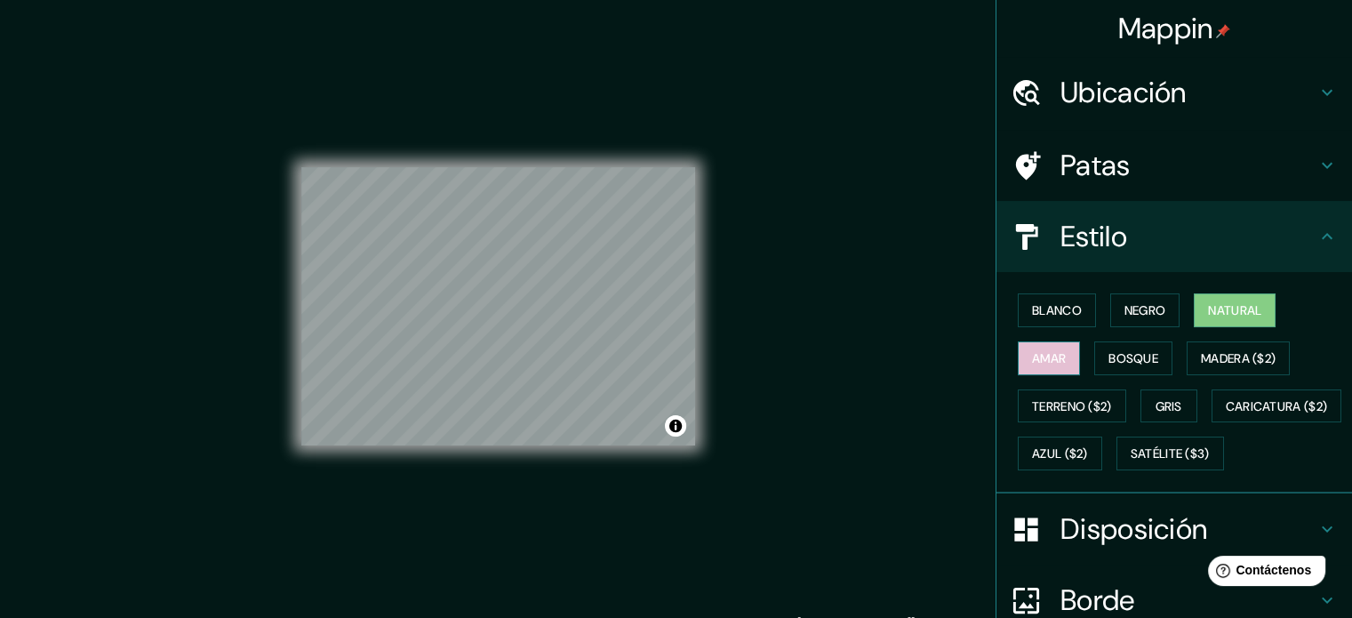
click at [1034, 358] on font "Amar" at bounding box center [1049, 358] width 34 height 16
click at [1124, 357] on font "Bosque" at bounding box center [1134, 358] width 50 height 16
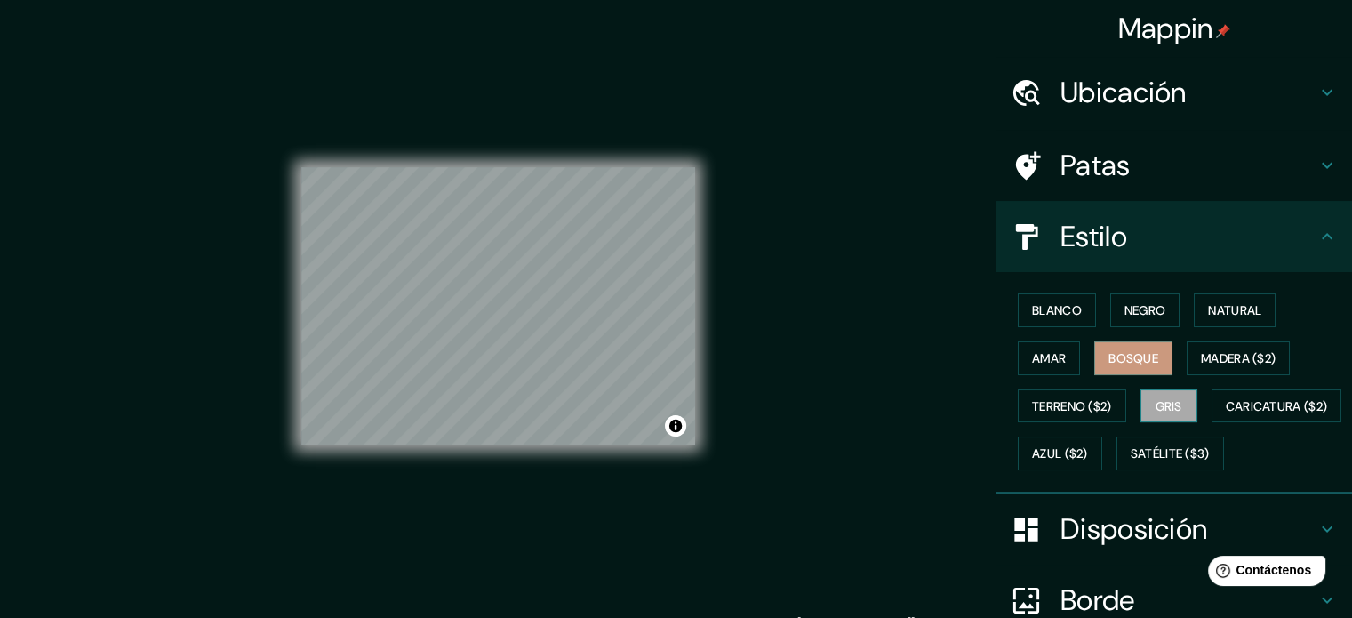
click at [1156, 400] on font "Gris" at bounding box center [1169, 406] width 27 height 16
click at [1055, 309] on font "Blanco" at bounding box center [1057, 310] width 50 height 16
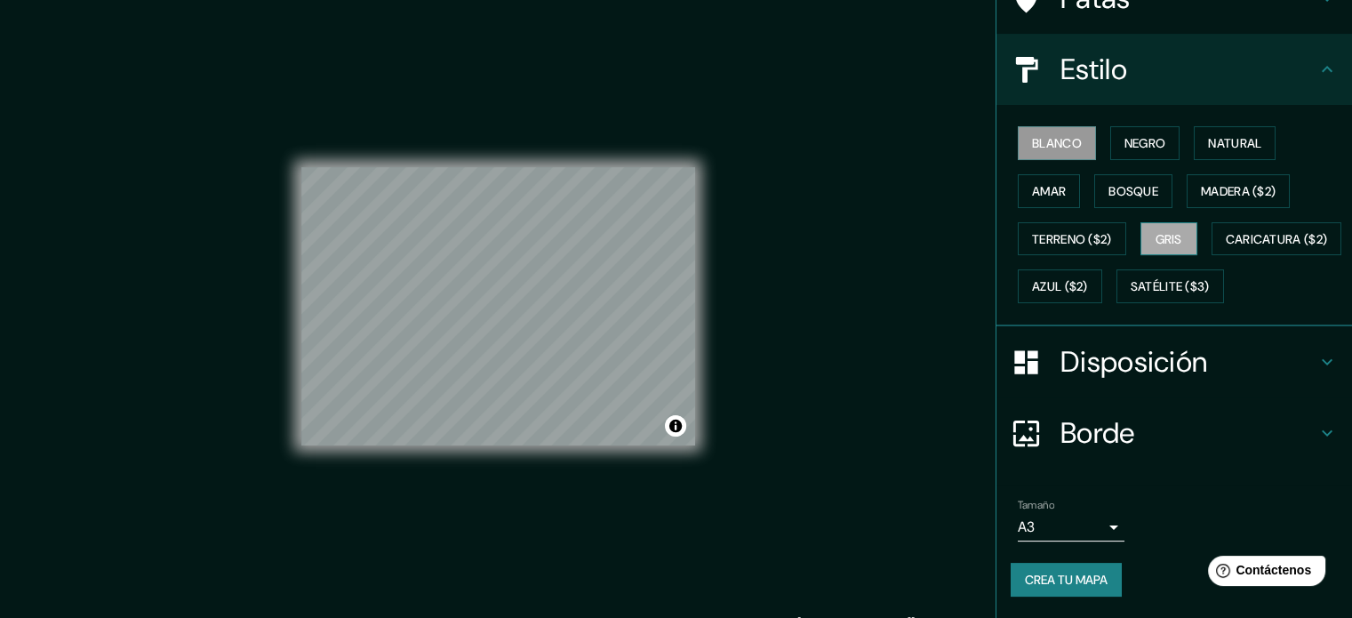
scroll to position [210, 0]
click at [1074, 576] on font "Crea tu mapa" at bounding box center [1066, 580] width 83 height 16
click at [1069, 578] on font "Crea tu mapa" at bounding box center [1066, 580] width 83 height 16
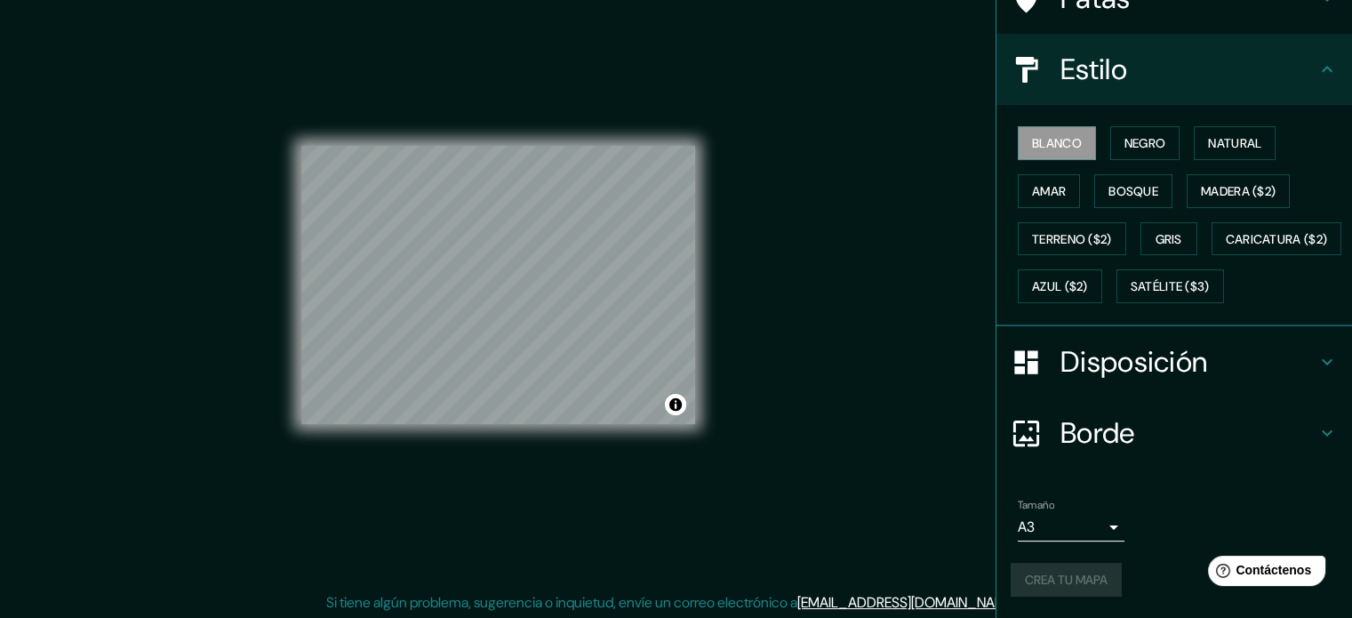
scroll to position [23, 0]
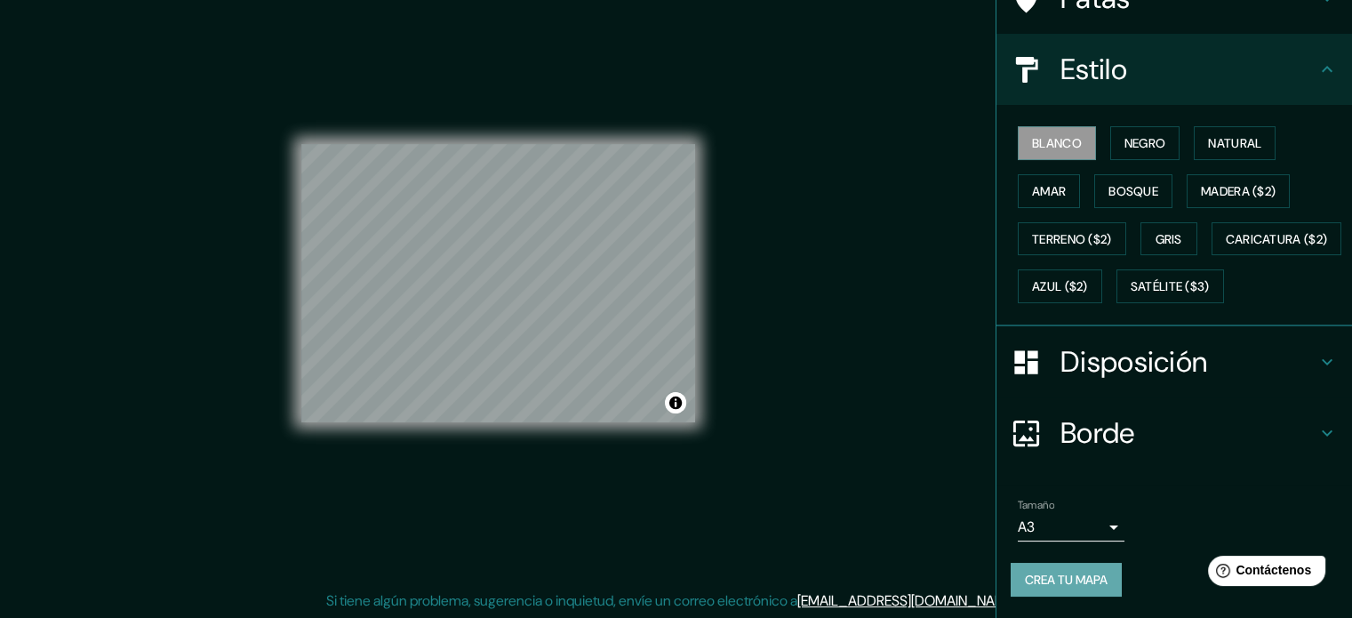
click at [1077, 577] on font "Crea tu mapa" at bounding box center [1066, 580] width 83 height 16
click at [1036, 580] on div "Crea tu mapa" at bounding box center [1174, 580] width 327 height 34
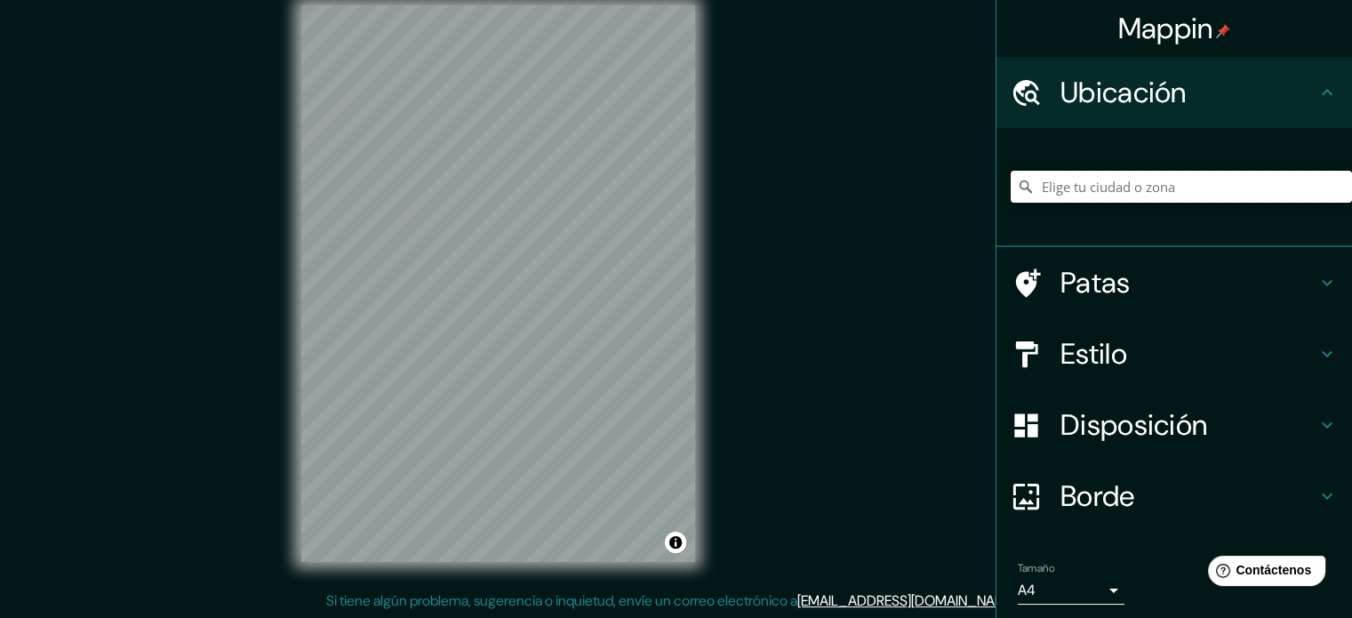
drag, startPoint x: 1108, startPoint y: 170, endPoint x: 1108, endPoint y: 181, distance: 11.6
click at [1108, 173] on input "Elige tu ciudad o zona" at bounding box center [1181, 187] width 341 height 32
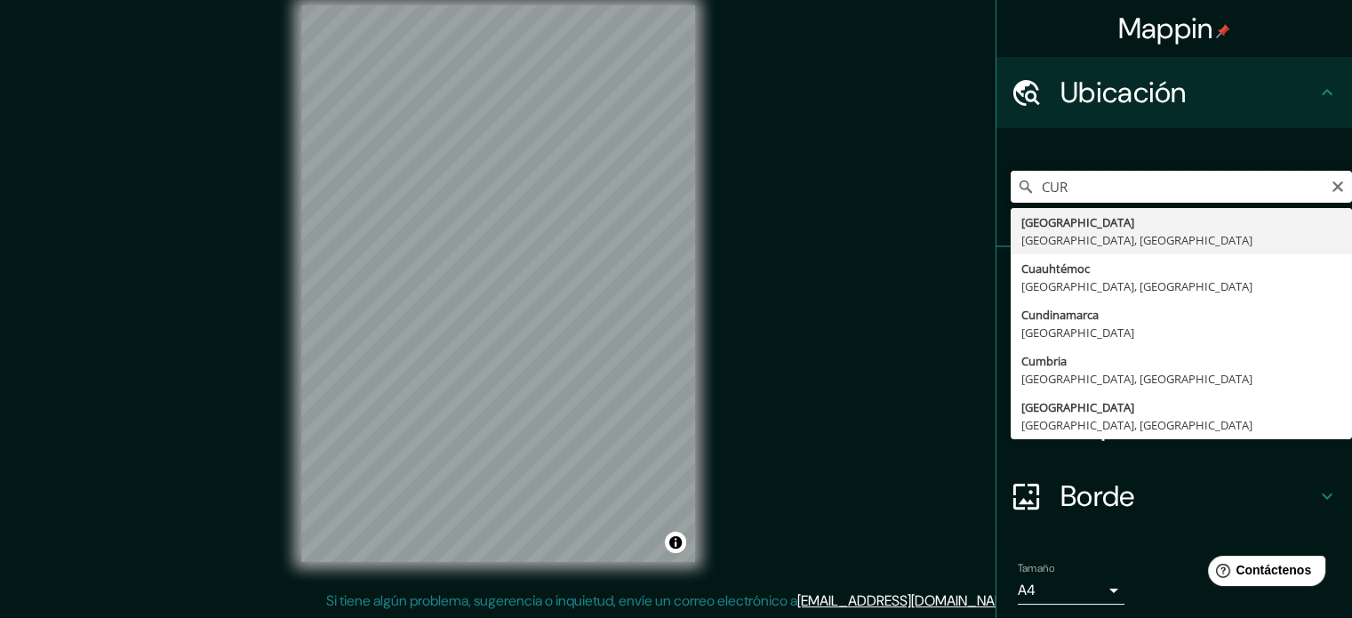
type input "CURA"
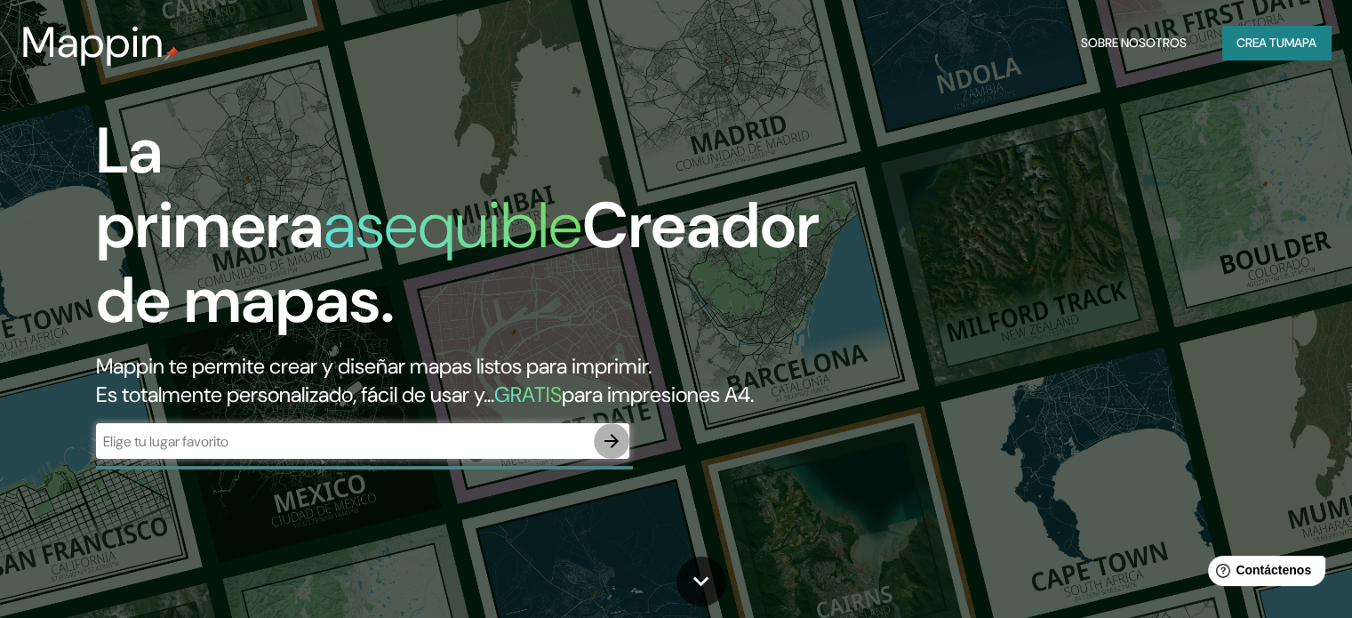
click at [611, 452] on icon "button" at bounding box center [611, 440] width 21 height 21
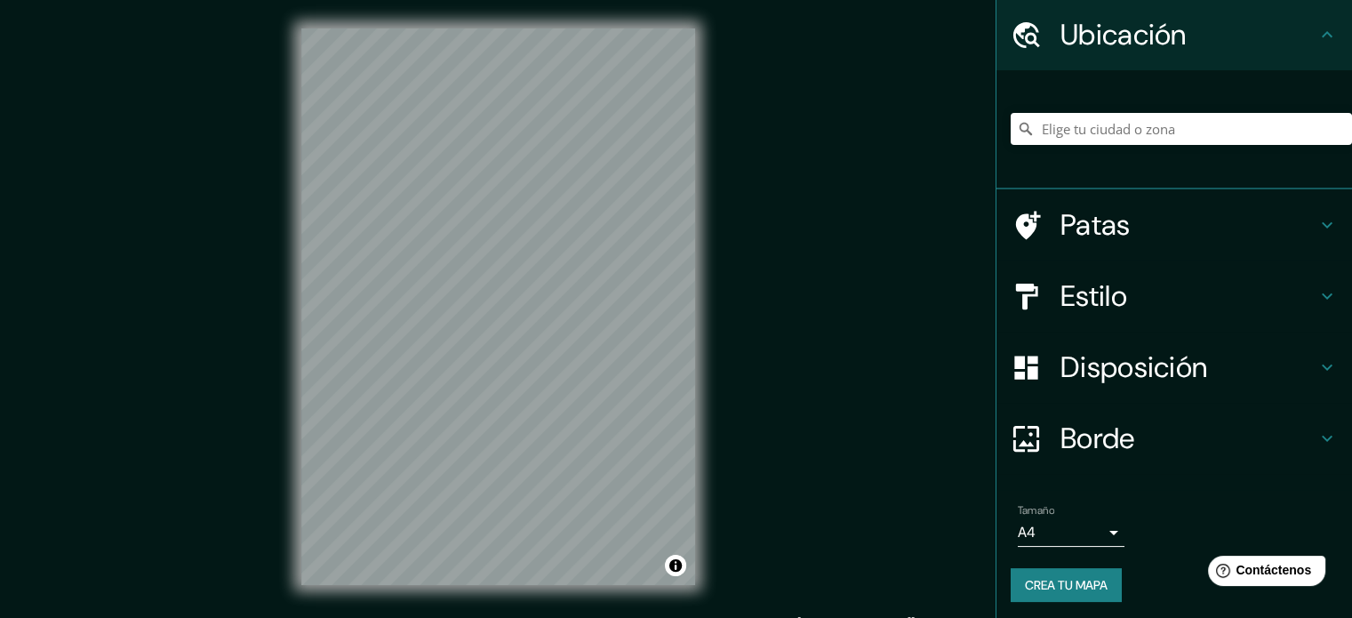
scroll to position [61, 0]
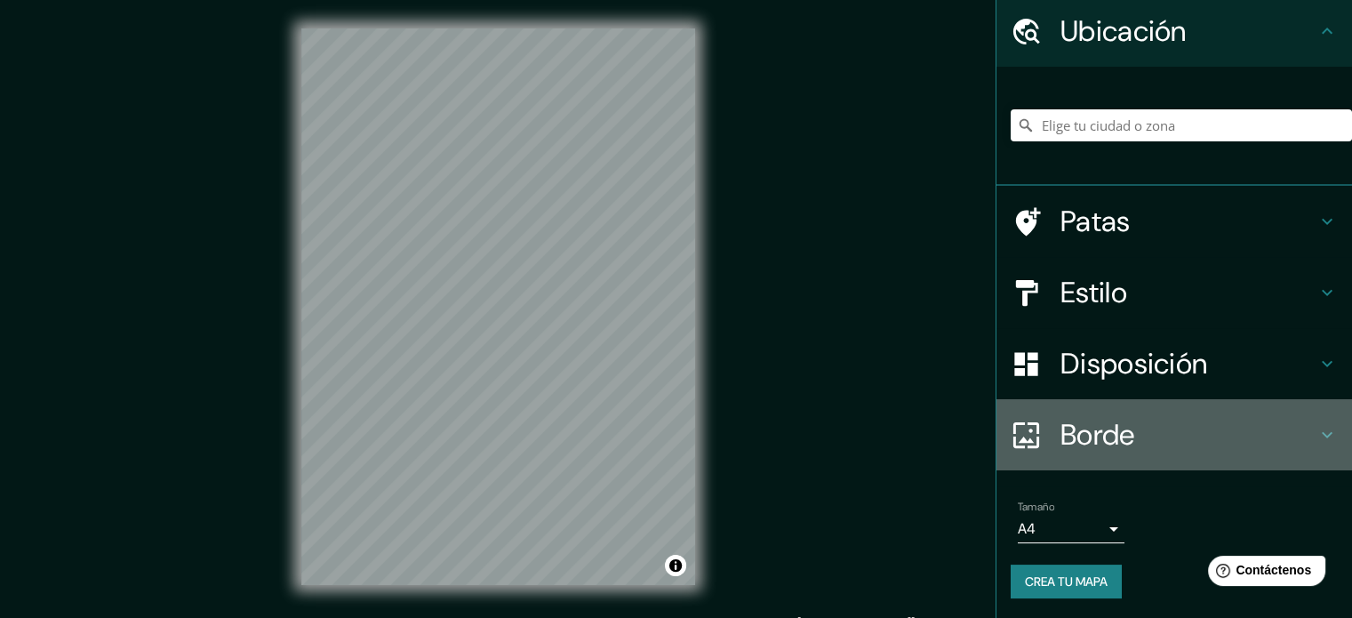
click at [1103, 429] on font "Borde" at bounding box center [1098, 434] width 75 height 37
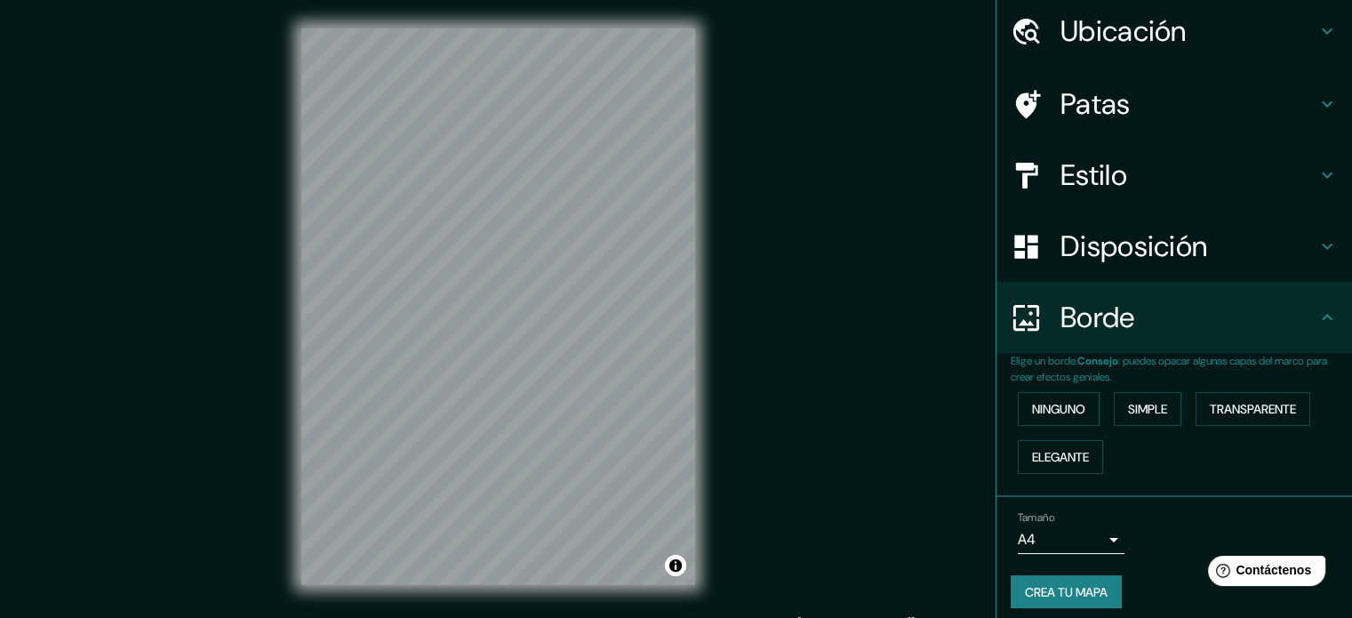
click at [1107, 178] on font "Estilo" at bounding box center [1094, 174] width 67 height 37
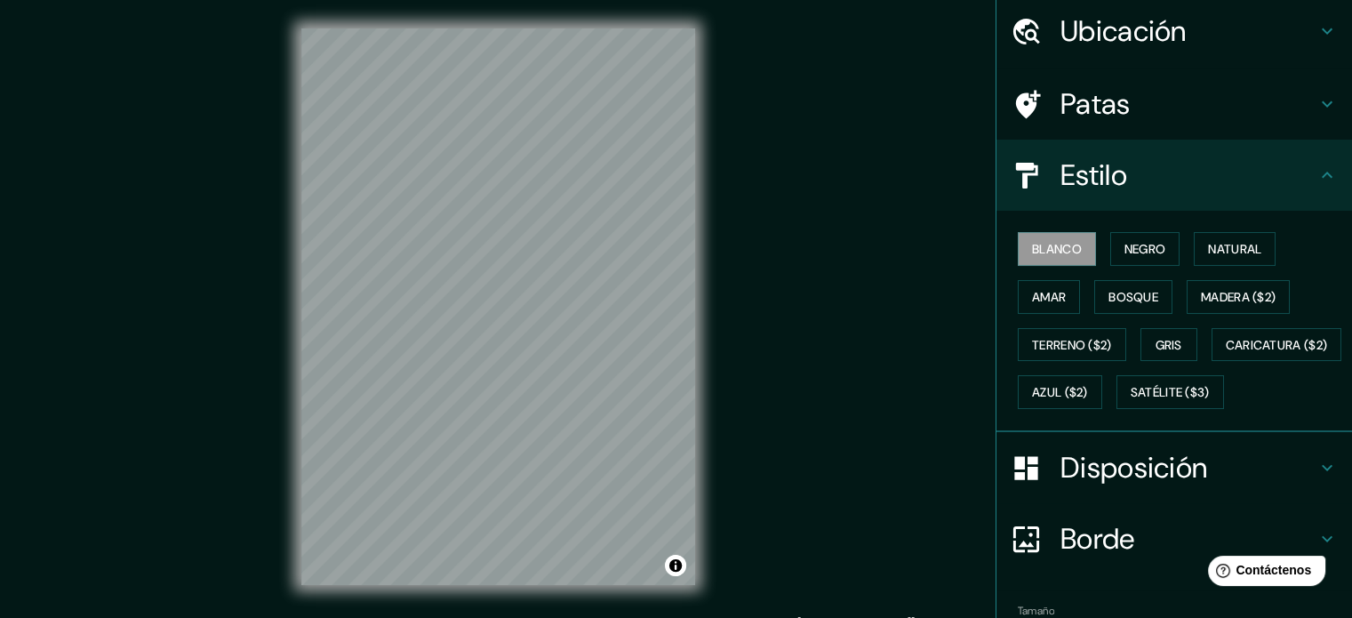
click at [1110, 109] on font "Patas" at bounding box center [1096, 103] width 70 height 37
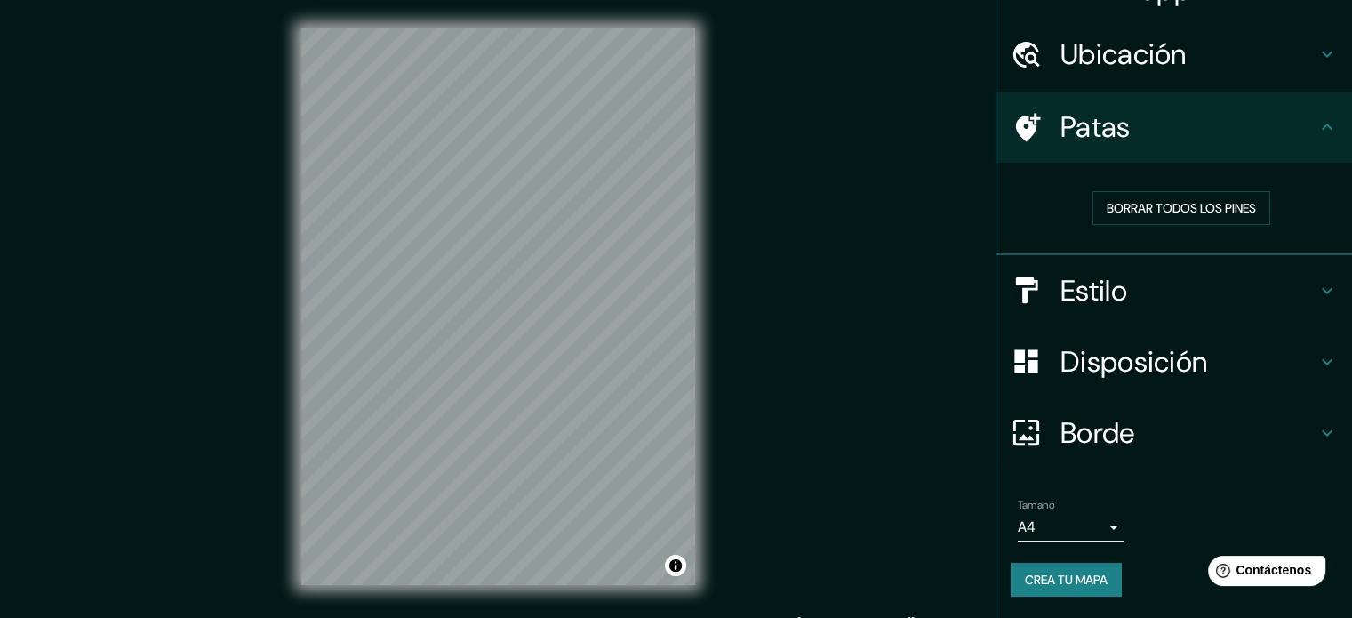
scroll to position [36, 0]
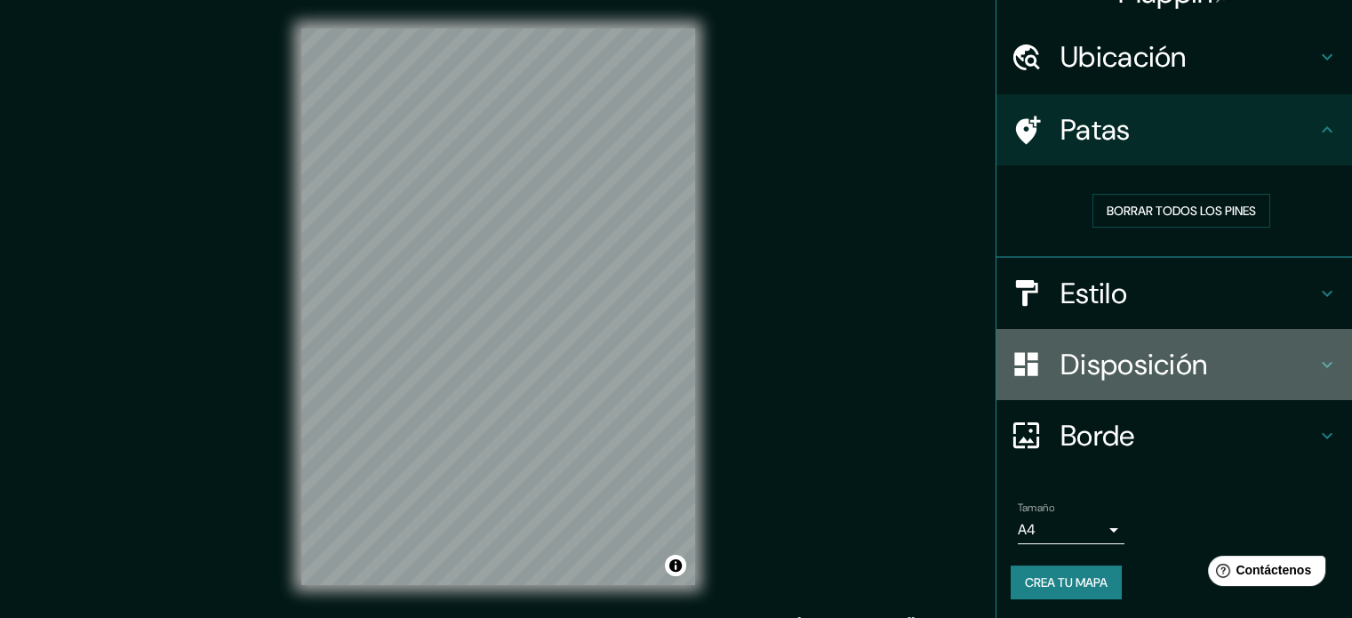
click at [1113, 375] on font "Disposición" at bounding box center [1134, 364] width 147 height 37
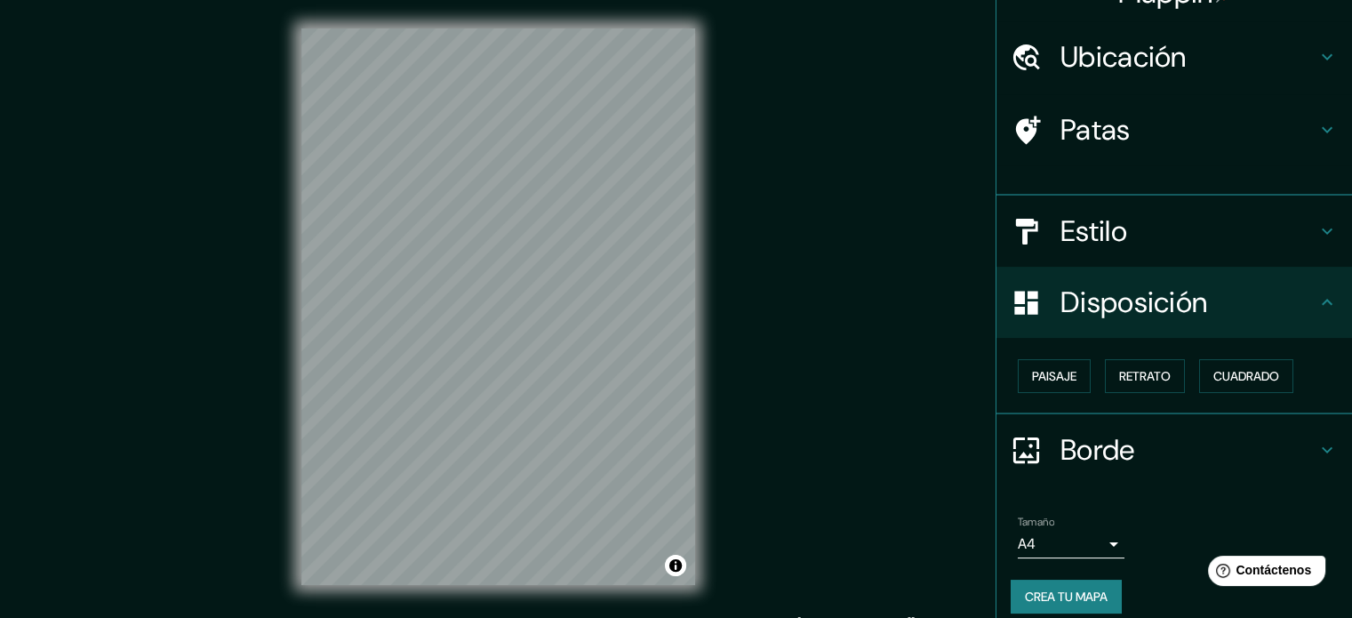
scroll to position [21, 0]
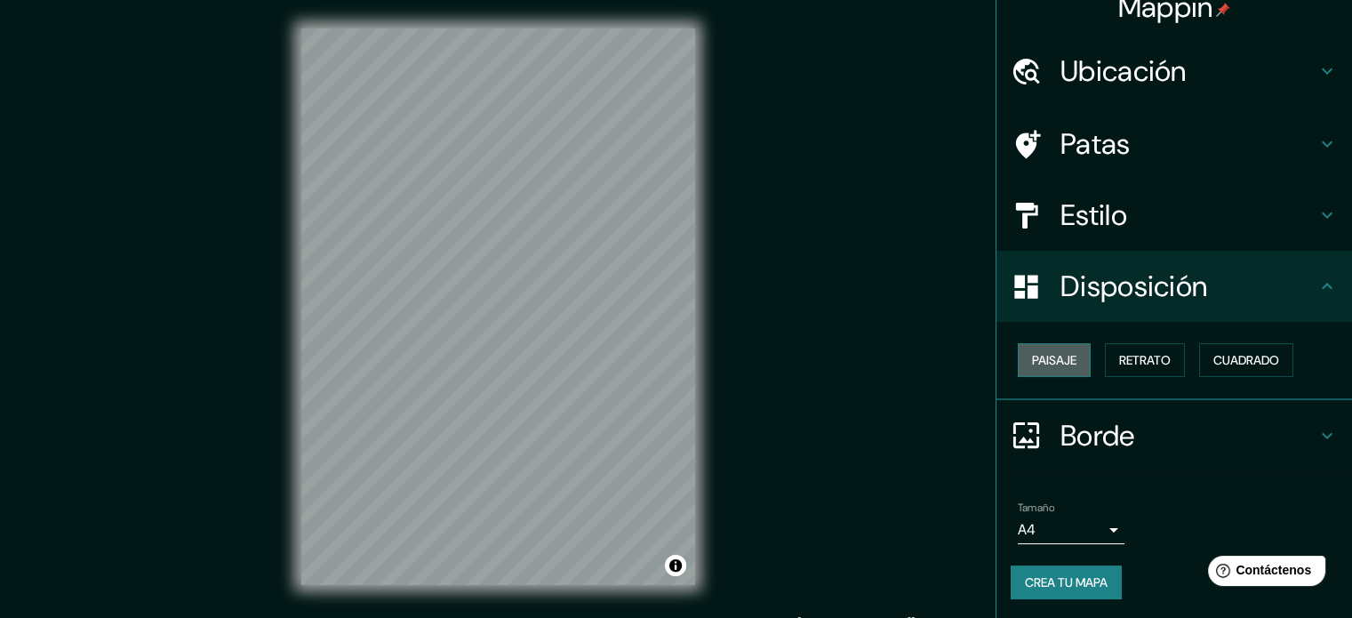
click at [1039, 361] on font "Paisaje" at bounding box center [1054, 360] width 44 height 16
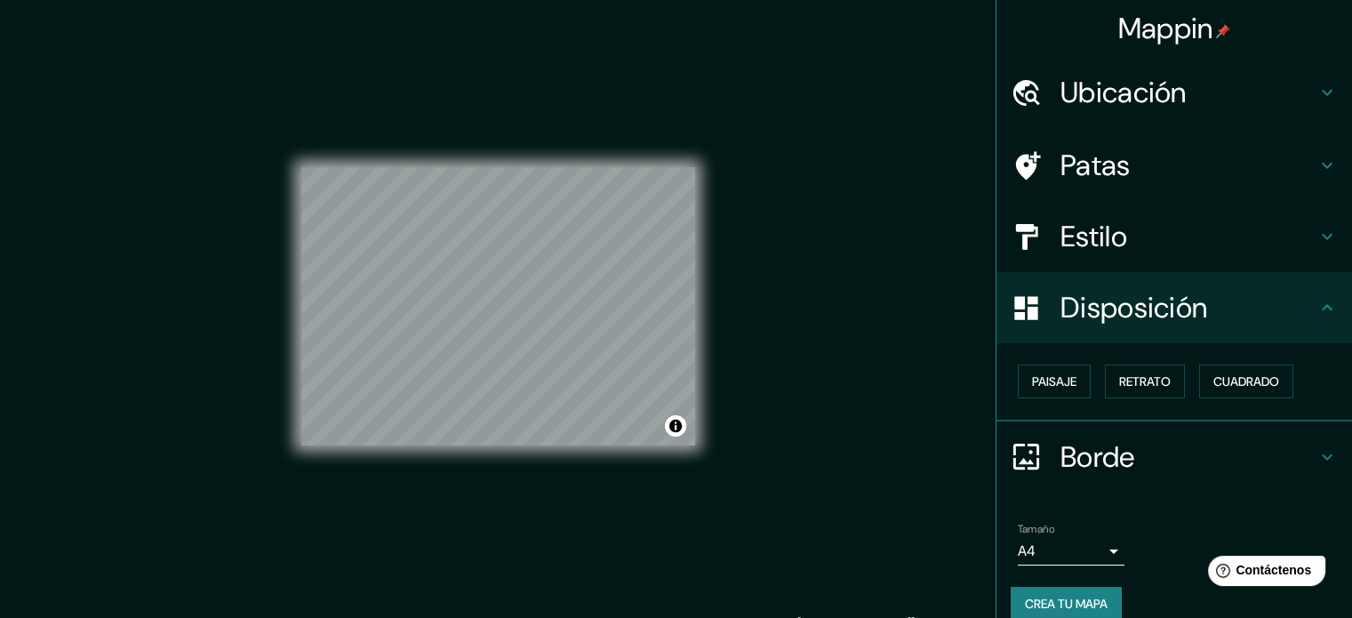
scroll to position [0, 0]
click at [1155, 90] on font "Ubicación" at bounding box center [1124, 92] width 126 height 37
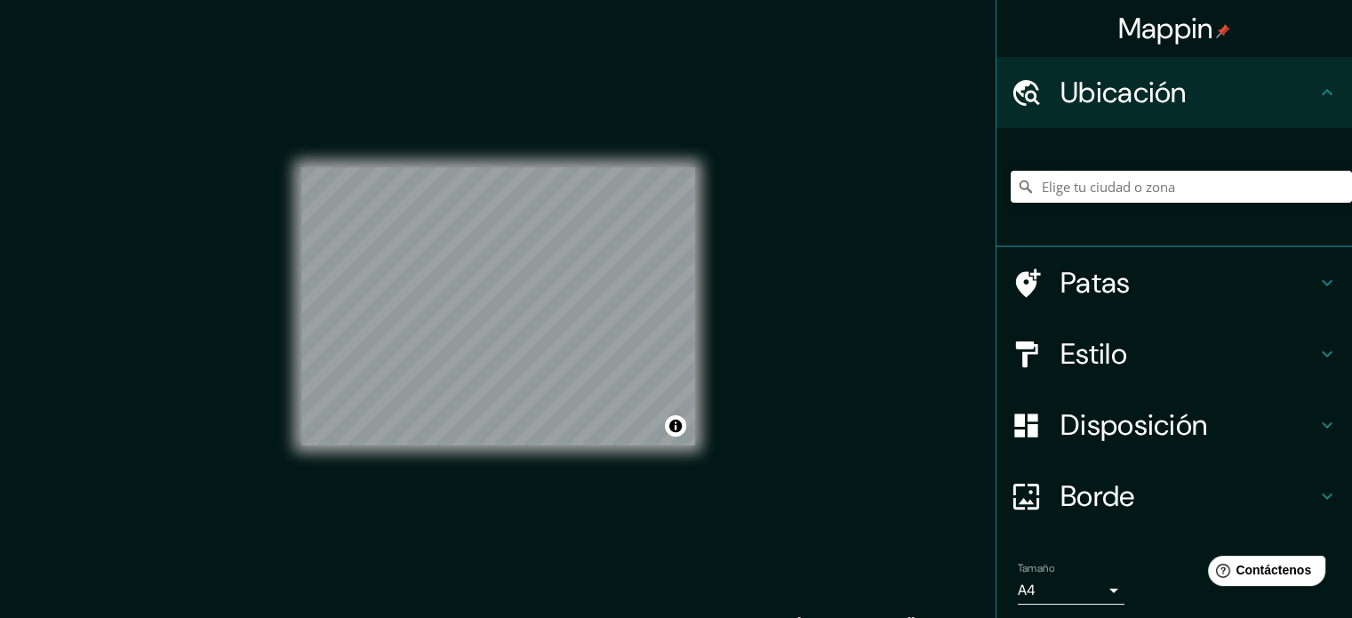
click at [1120, 194] on input "Elige tu ciudad o zona" at bounding box center [1181, 187] width 341 height 32
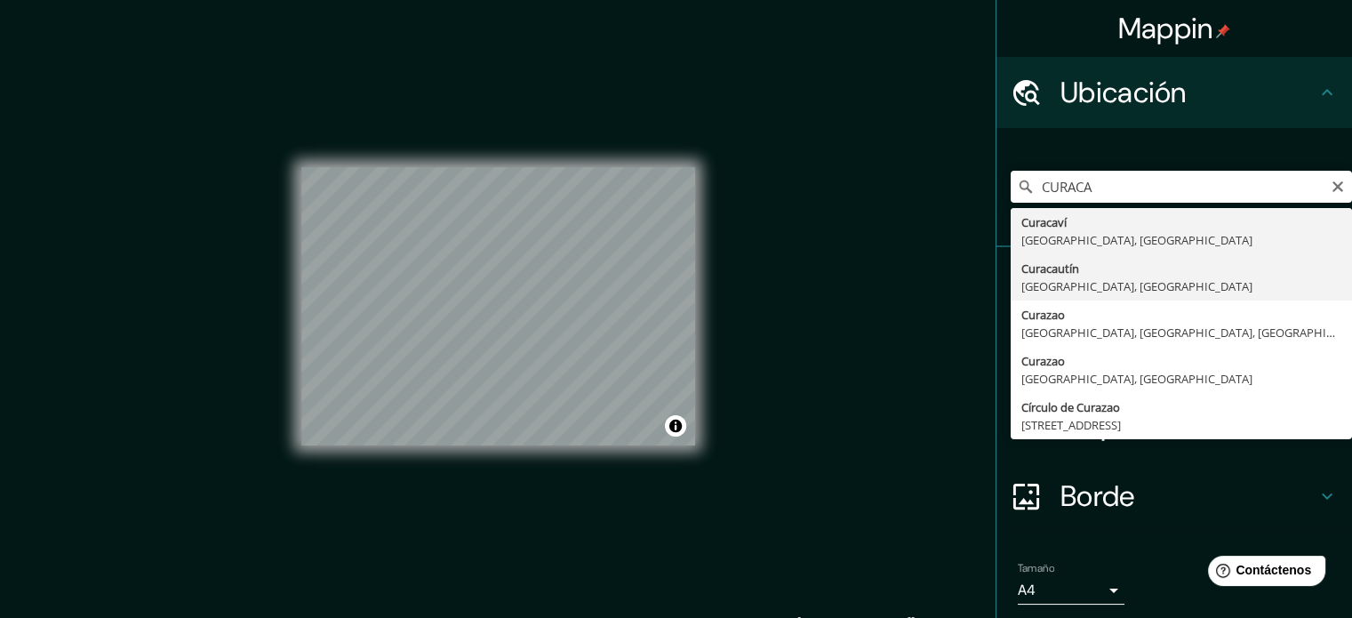
type input "Curacautín, Región de La Araucanía, Chile"
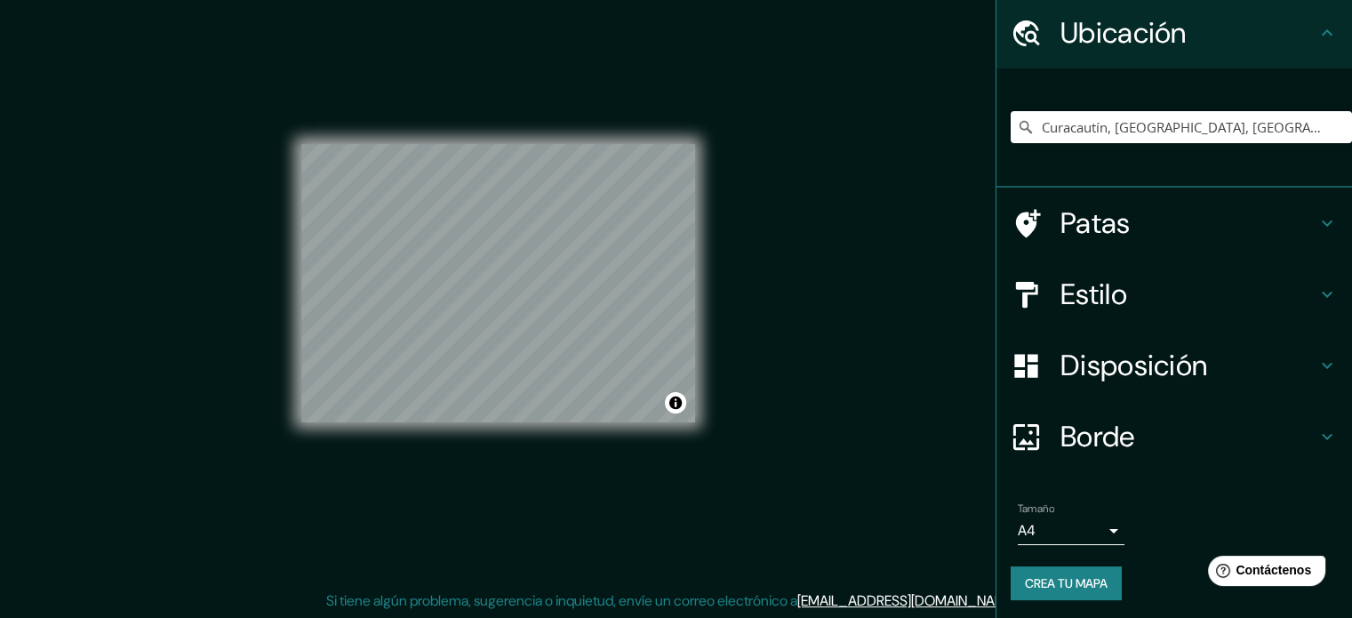
scroll to position [61, 0]
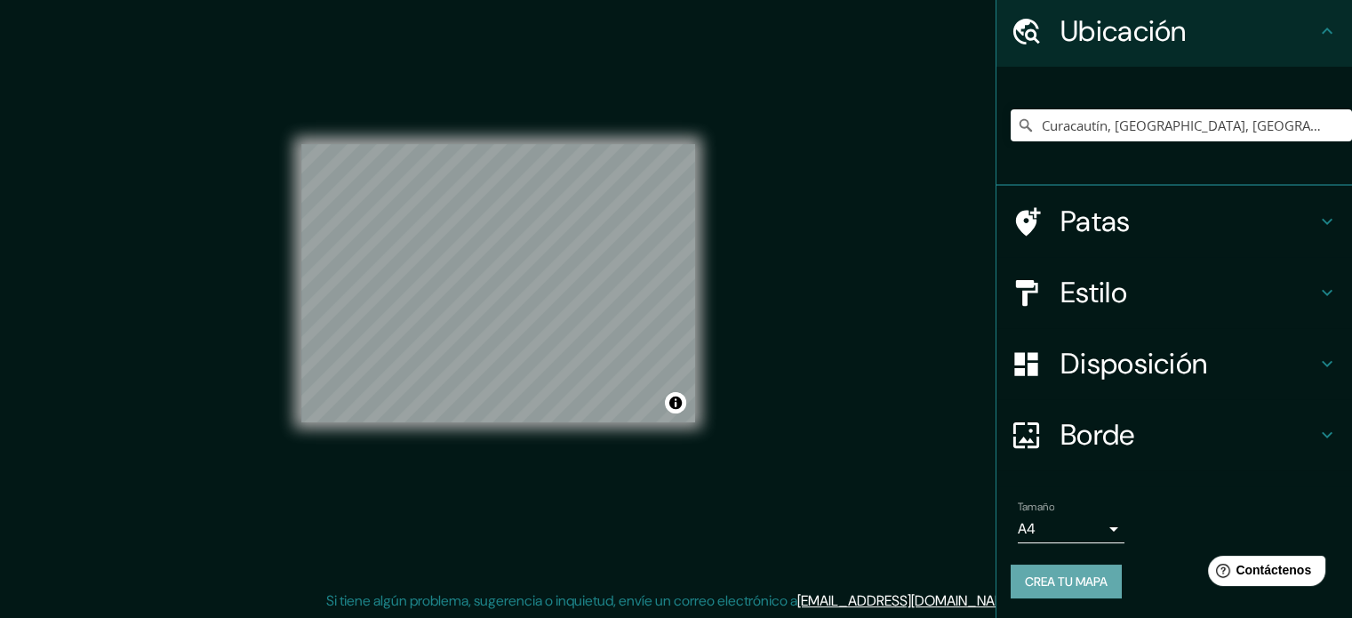
click at [1056, 575] on font "Crea tu mapa" at bounding box center [1066, 581] width 83 height 16
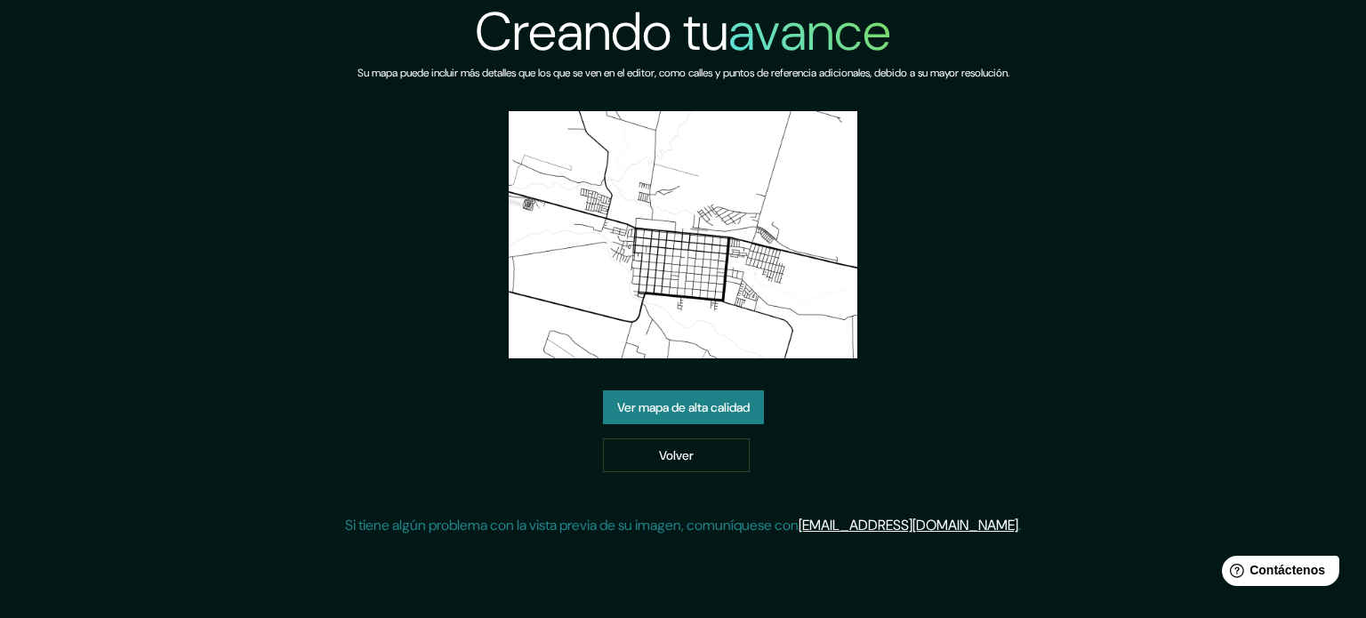
click at [709, 408] on font "Ver mapa de alta calidad" at bounding box center [683, 407] width 132 height 16
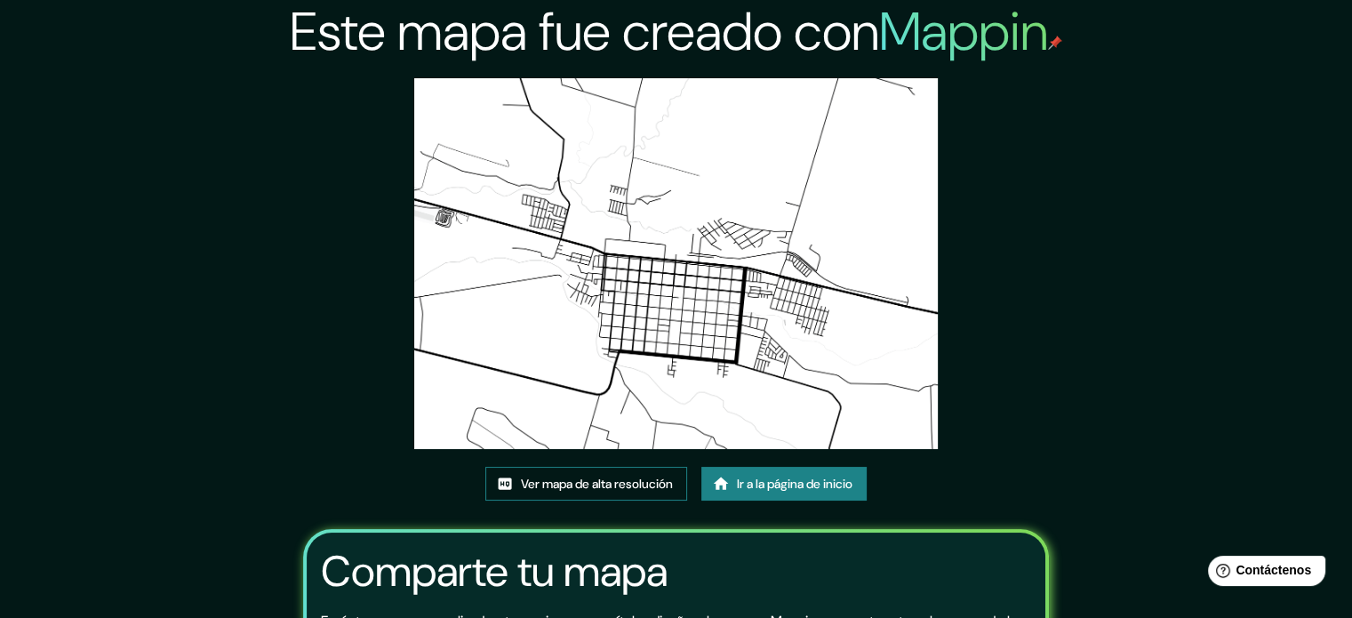
click at [606, 485] on font "Ver mapa de alta resolución" at bounding box center [597, 484] width 152 height 16
